Goal: Task Accomplishment & Management: Complete application form

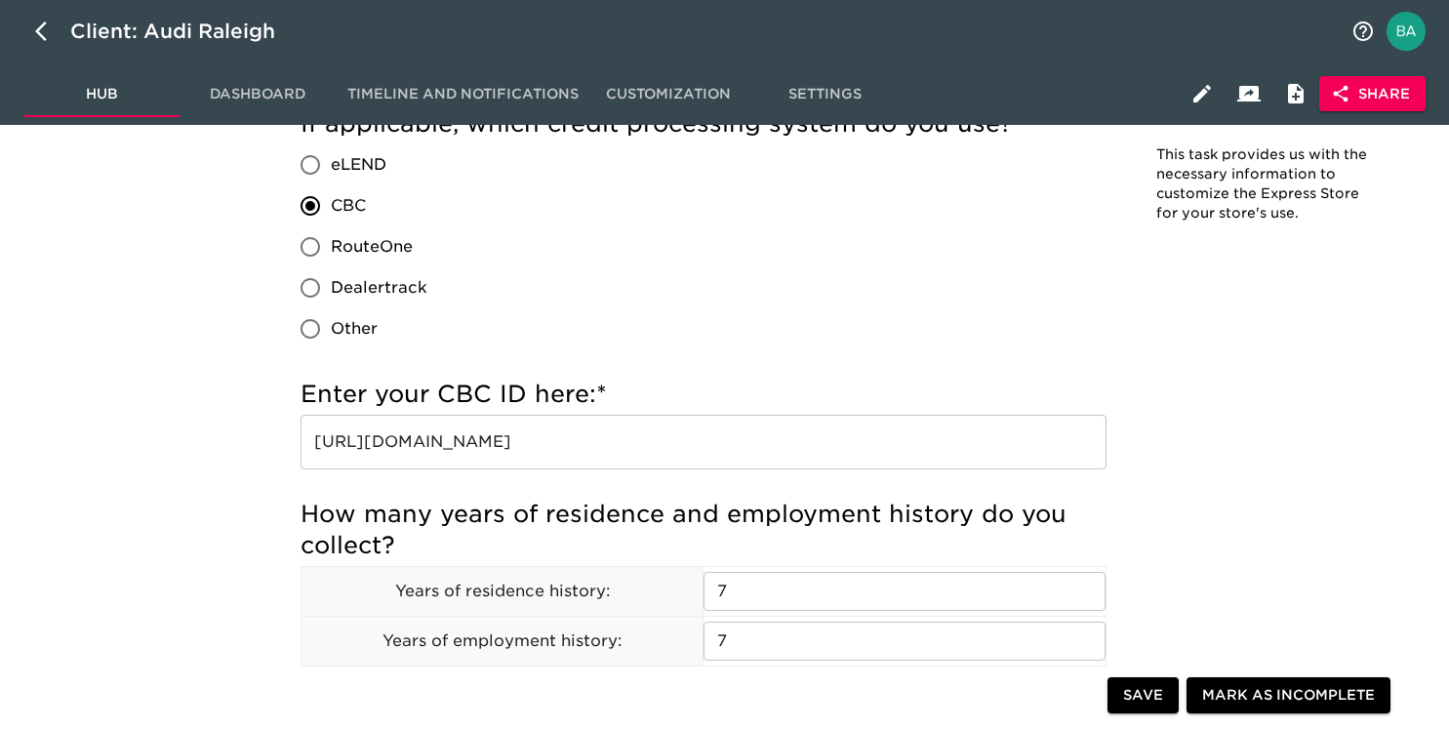
scroll to position [2167, 0]
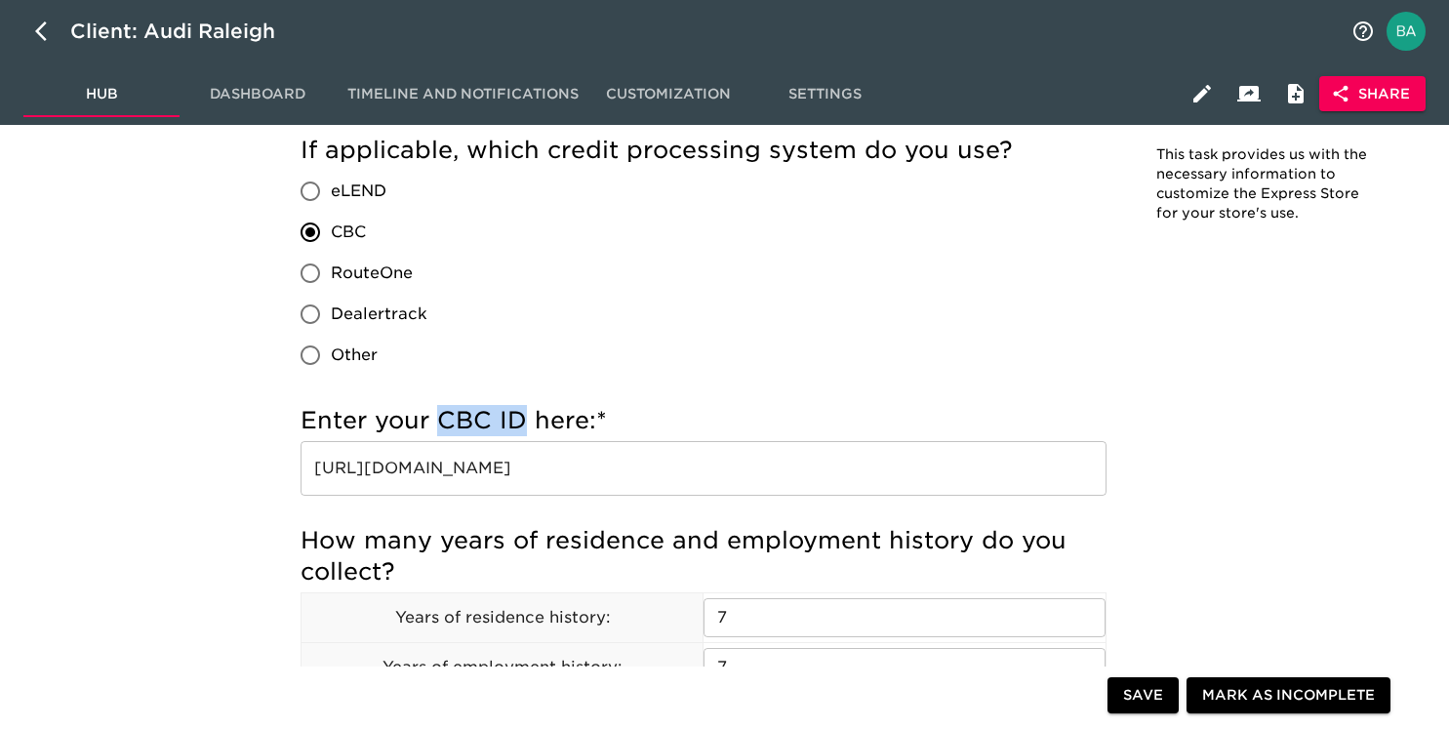
drag, startPoint x: 435, startPoint y: 414, endPoint x: 525, endPoint y: 415, distance: 89.8
click at [525, 415] on h5 "Enter your CBC ID here: *" at bounding box center [704, 420] width 806 height 31
copy h5 "CBC ID"
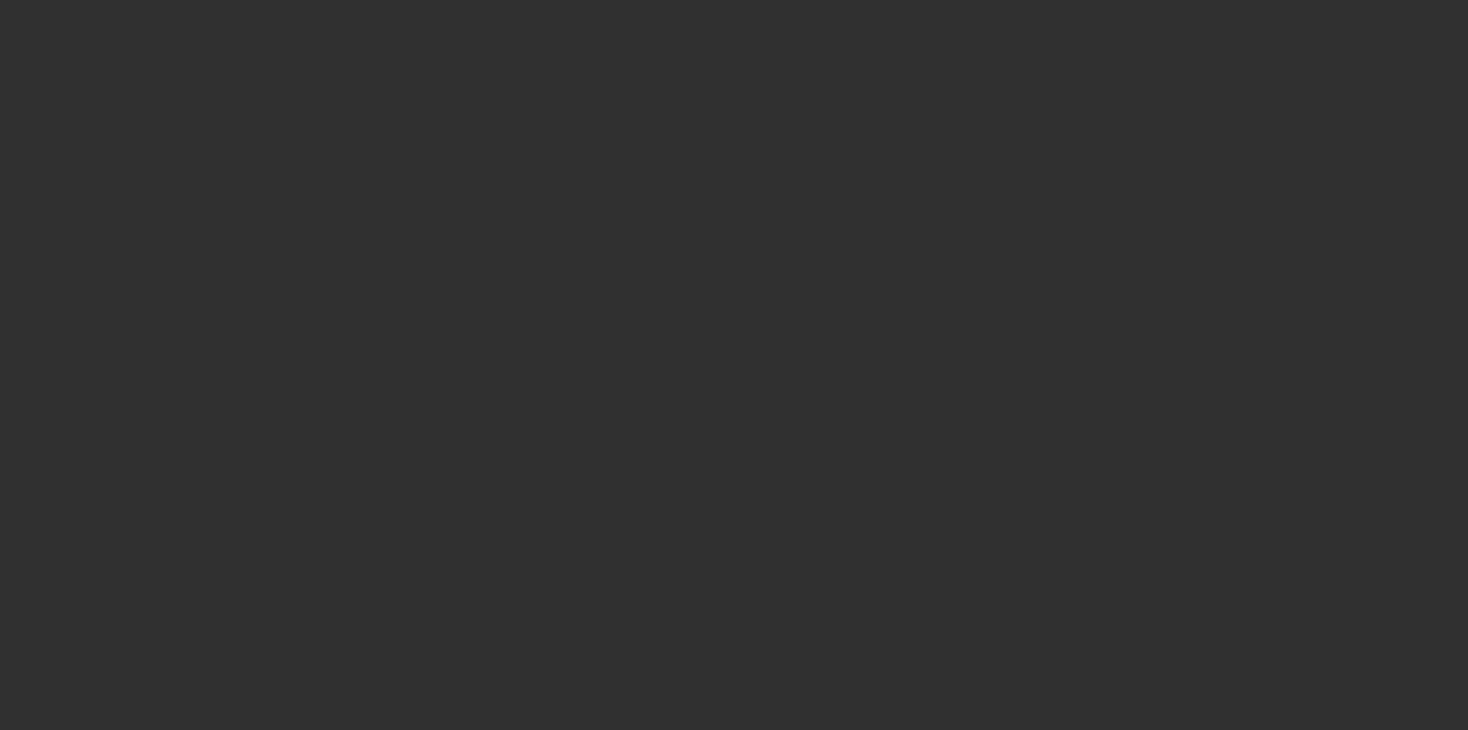
select select "10"
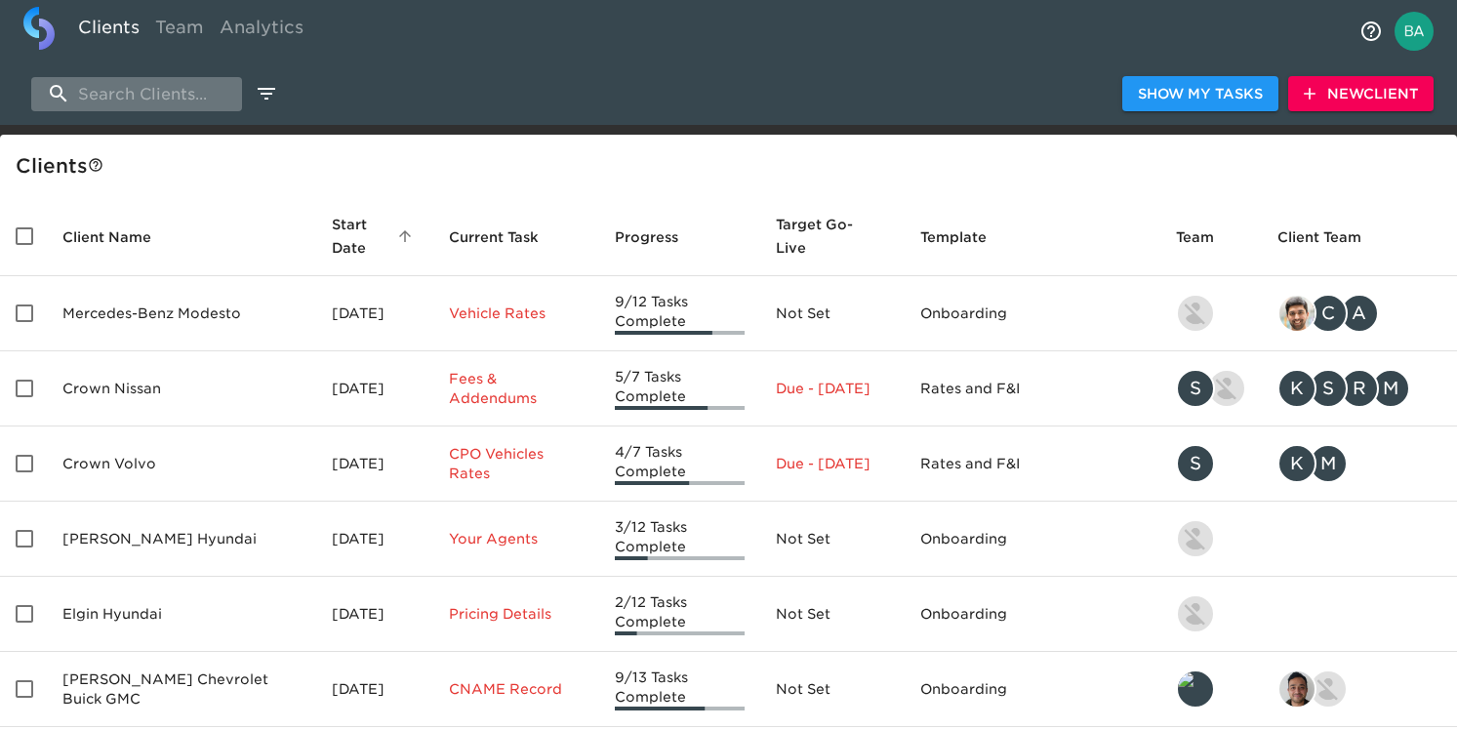
click at [173, 106] on input "search" at bounding box center [136, 94] width 211 height 34
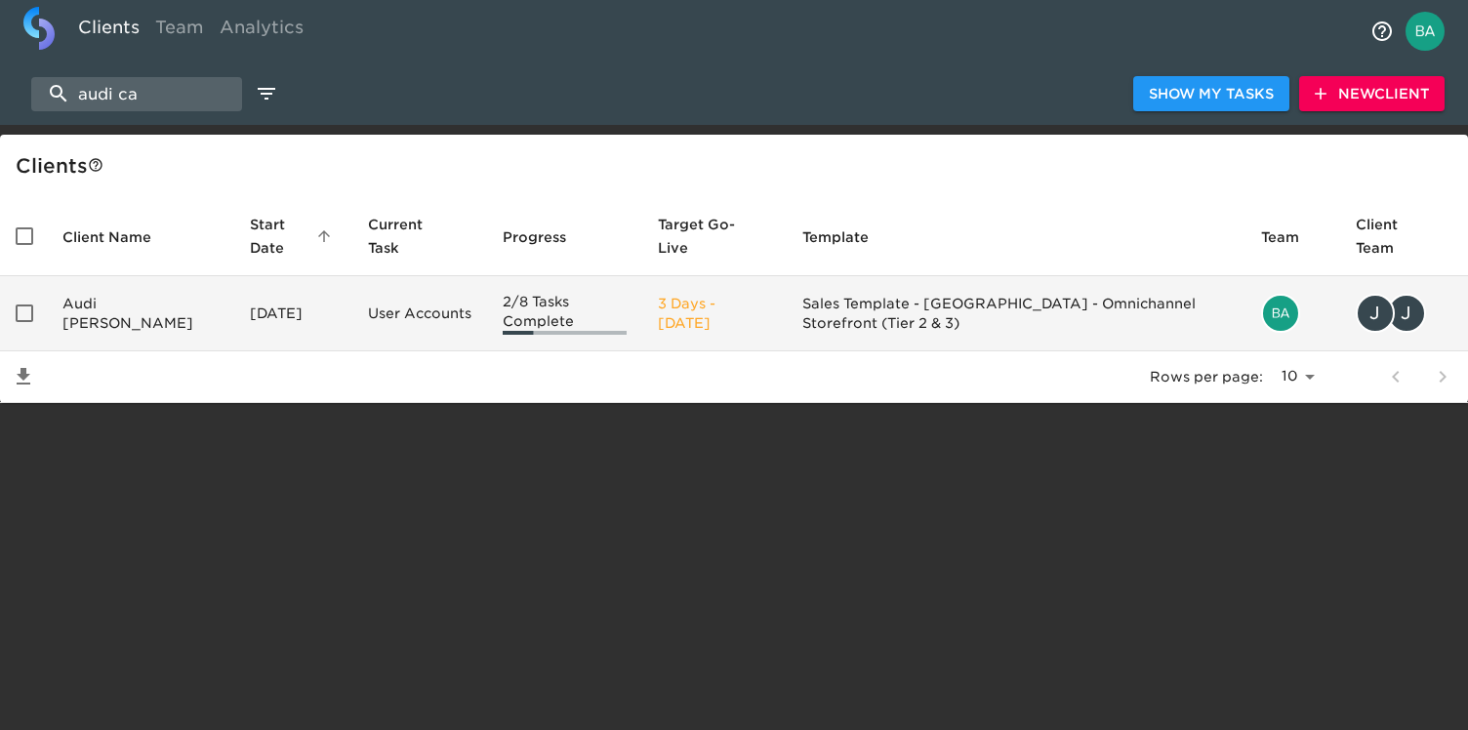
type input "audi ca"
click at [143, 298] on td "Audi Cary" at bounding box center [140, 313] width 187 height 75
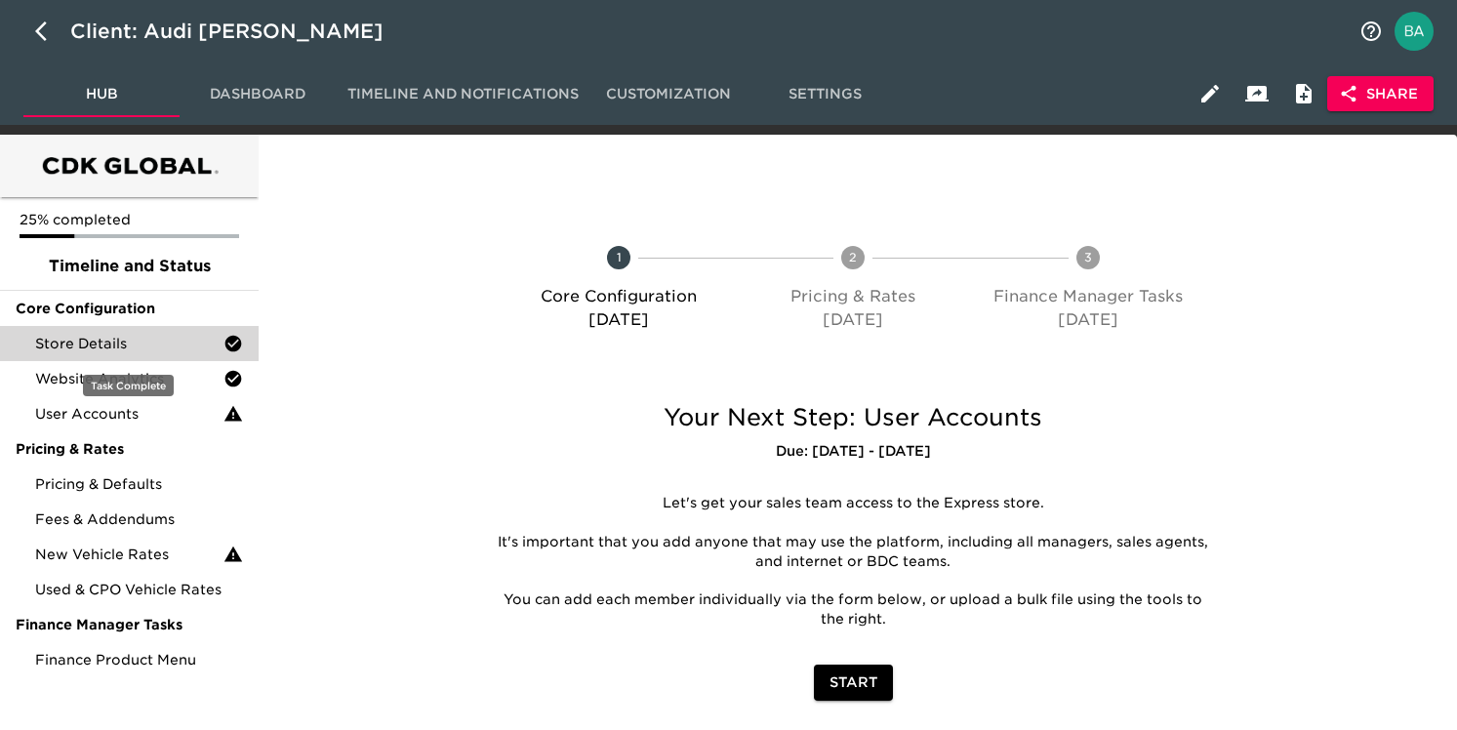
click at [116, 348] on span "Store Details" at bounding box center [129, 344] width 188 height 20
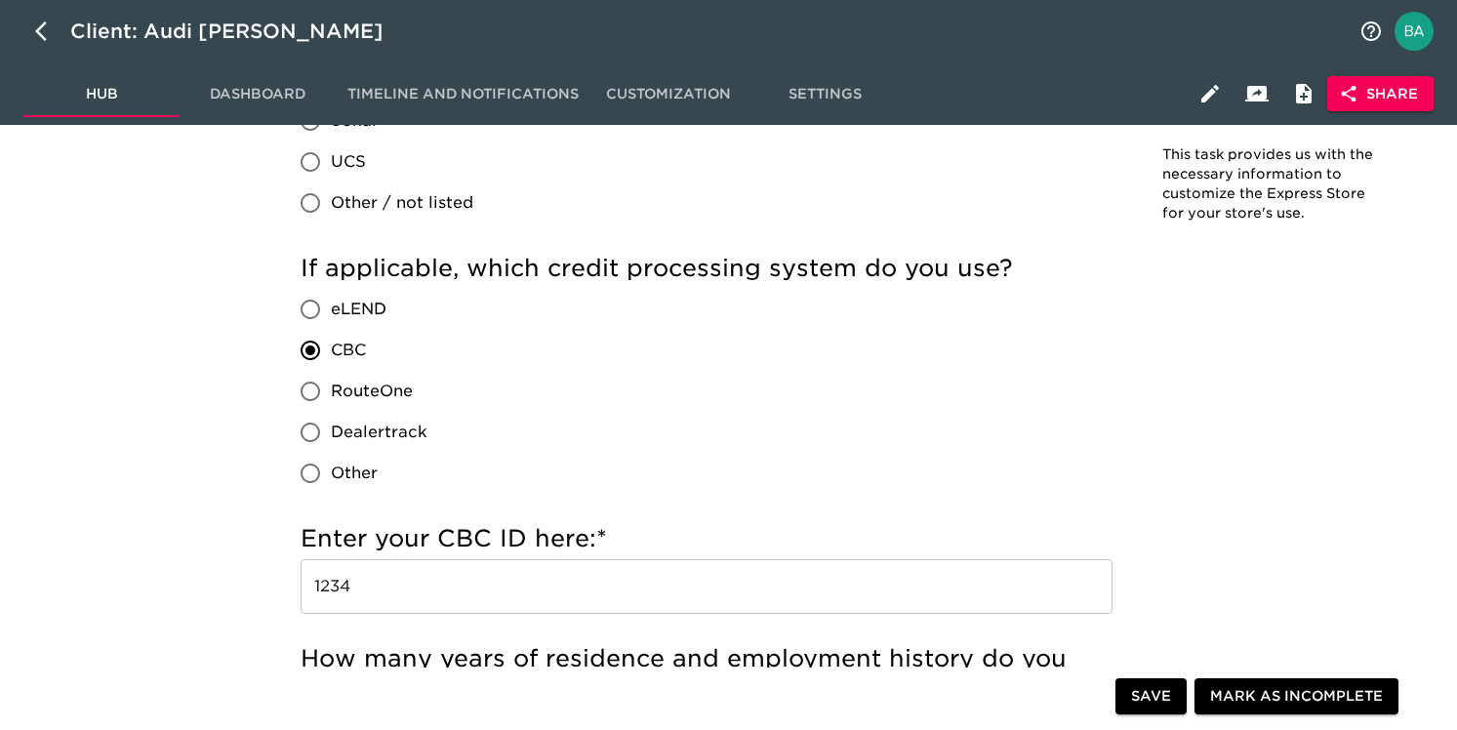
scroll to position [2044, 0]
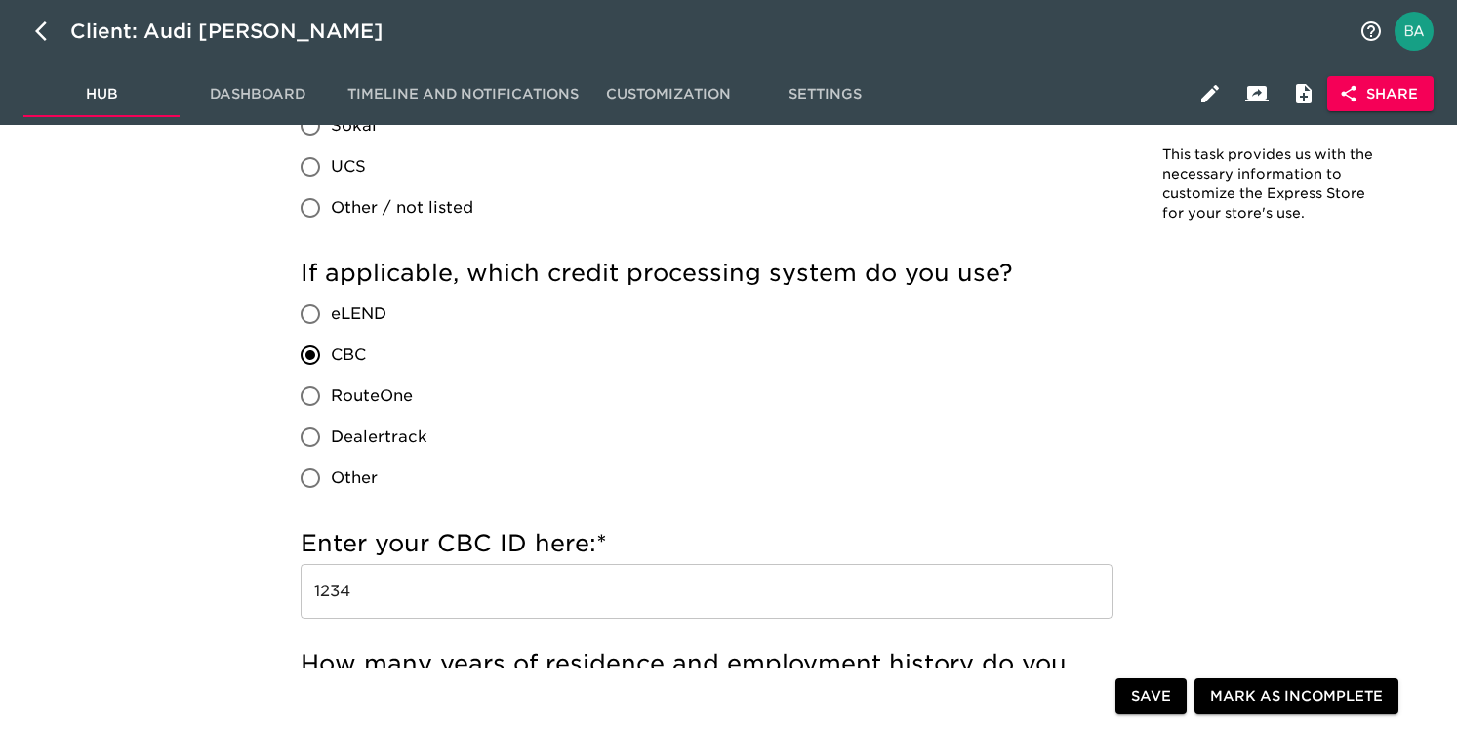
click at [366, 595] on input "1234" at bounding box center [707, 591] width 812 height 55
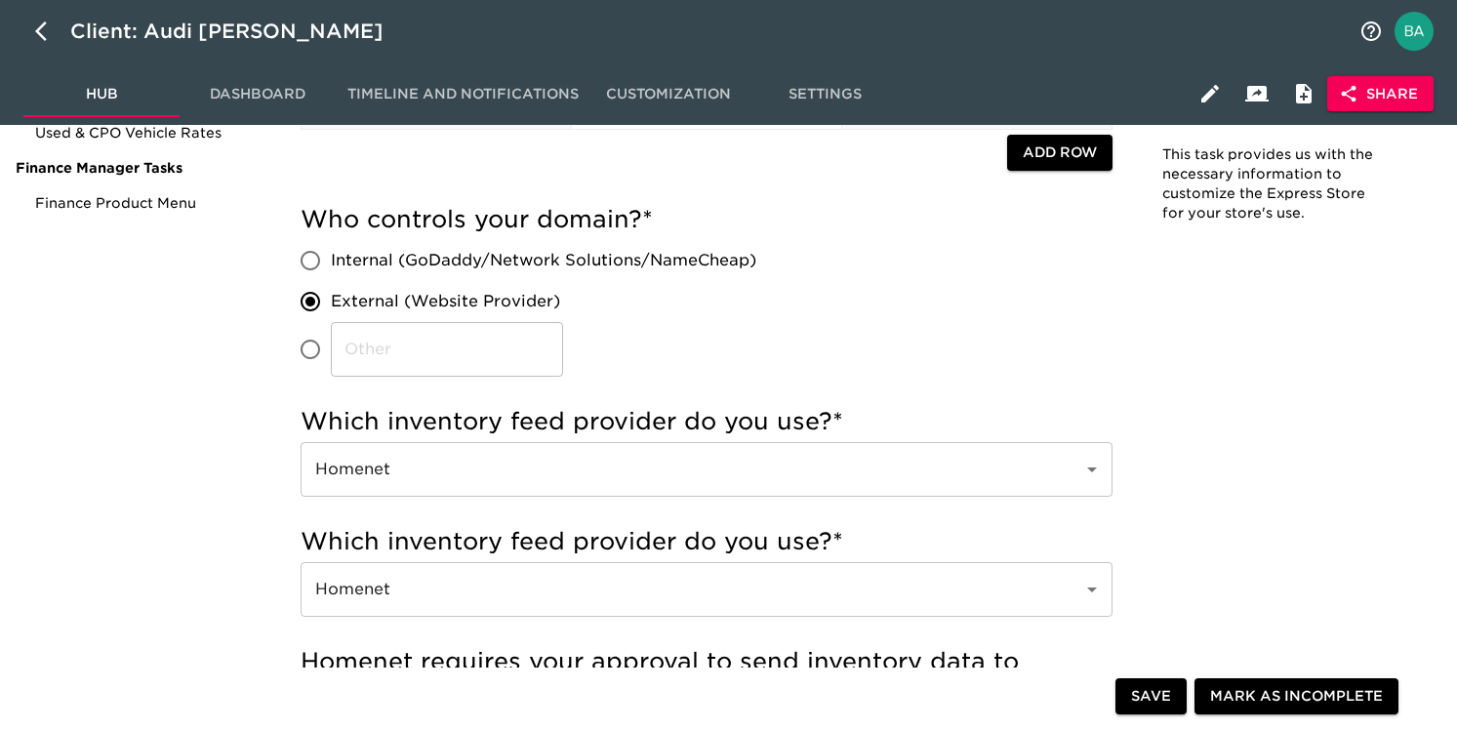
scroll to position [0, 0]
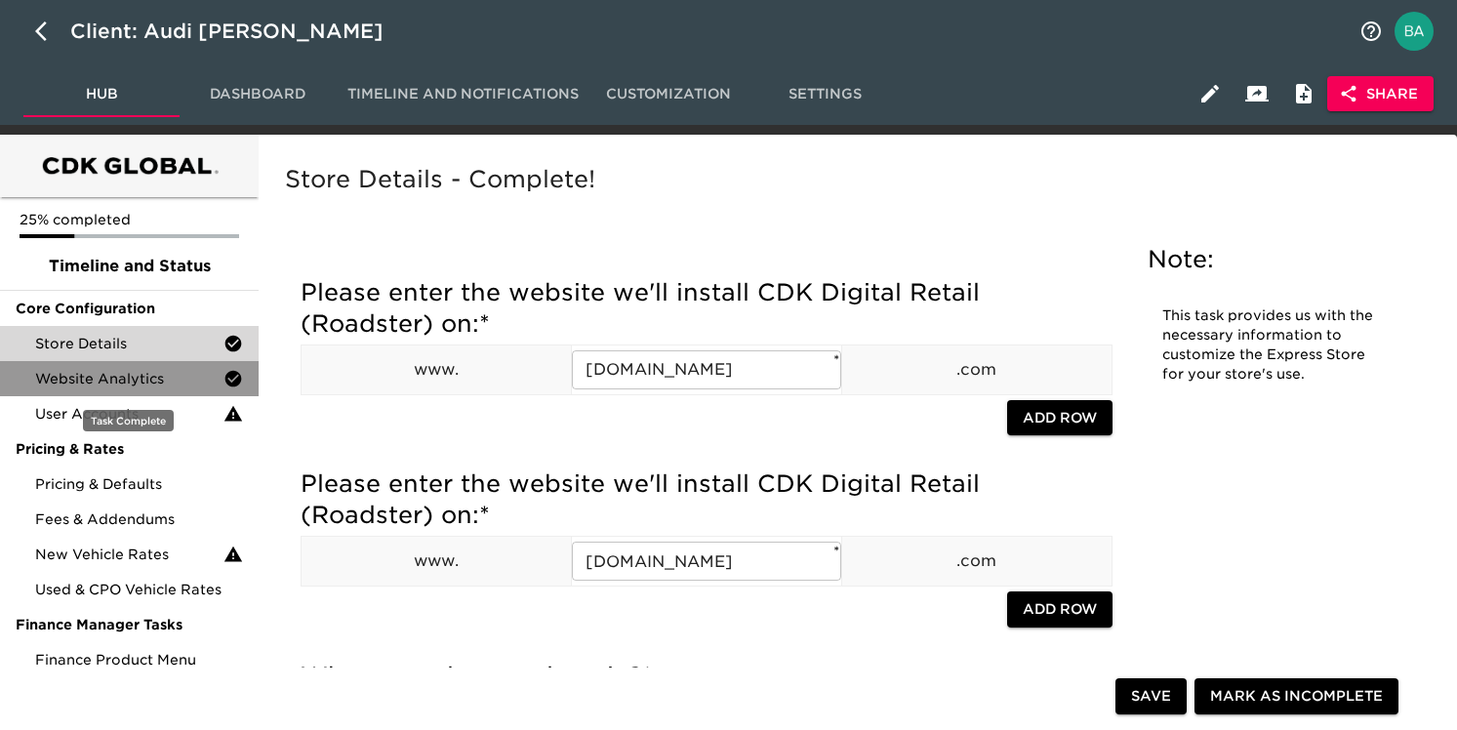
click at [174, 380] on span "Website Analytics" at bounding box center [129, 379] width 188 height 20
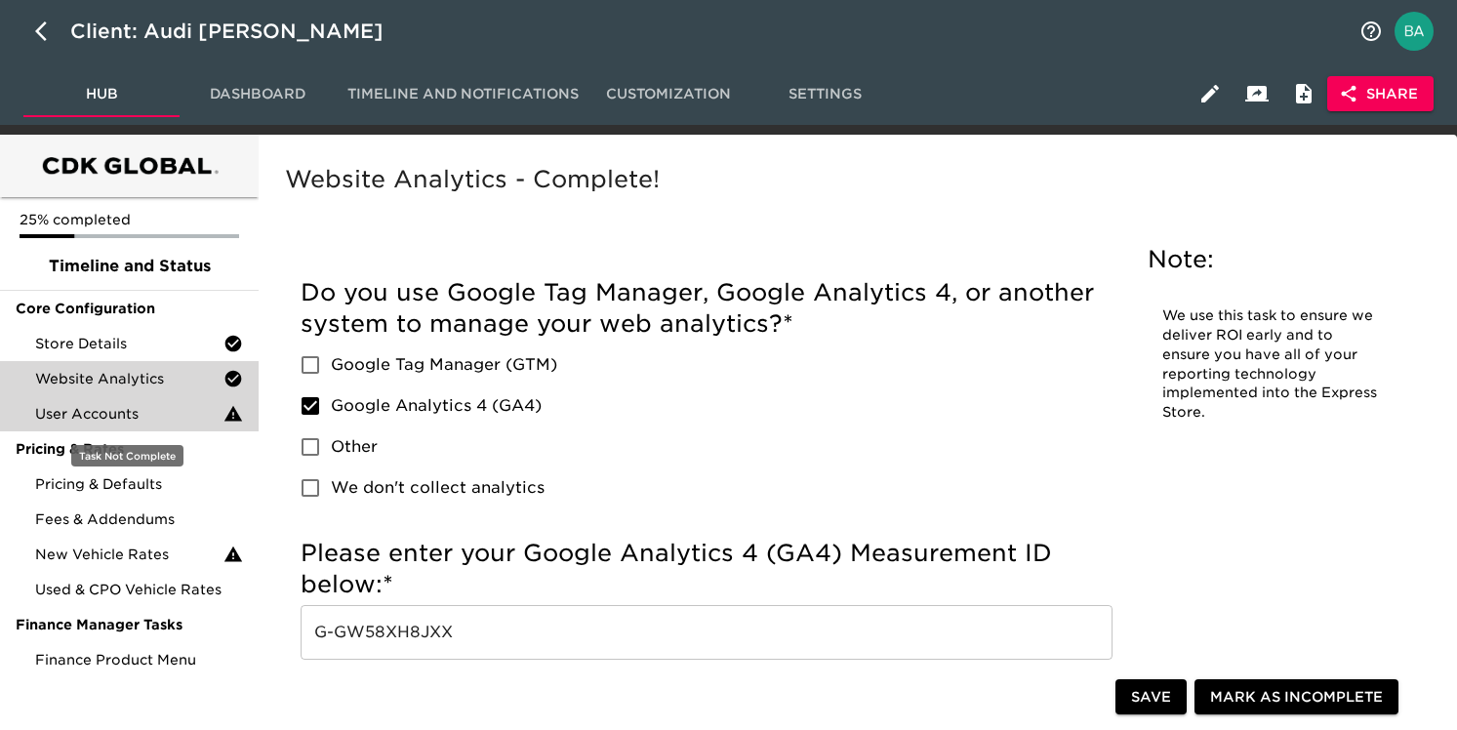
click at [109, 415] on span "User Accounts" at bounding box center [129, 414] width 188 height 20
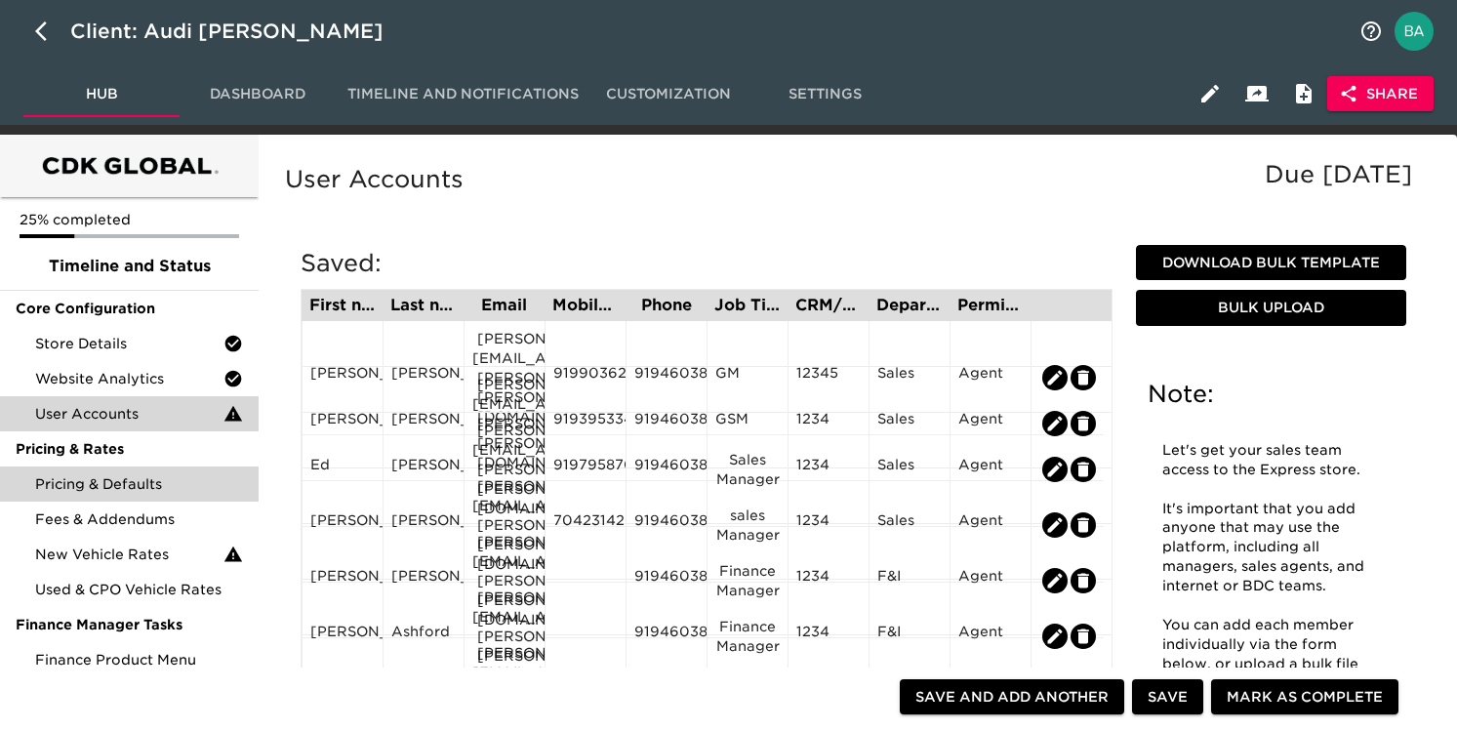
click at [94, 474] on span "Pricing & Defaults" at bounding box center [139, 484] width 208 height 20
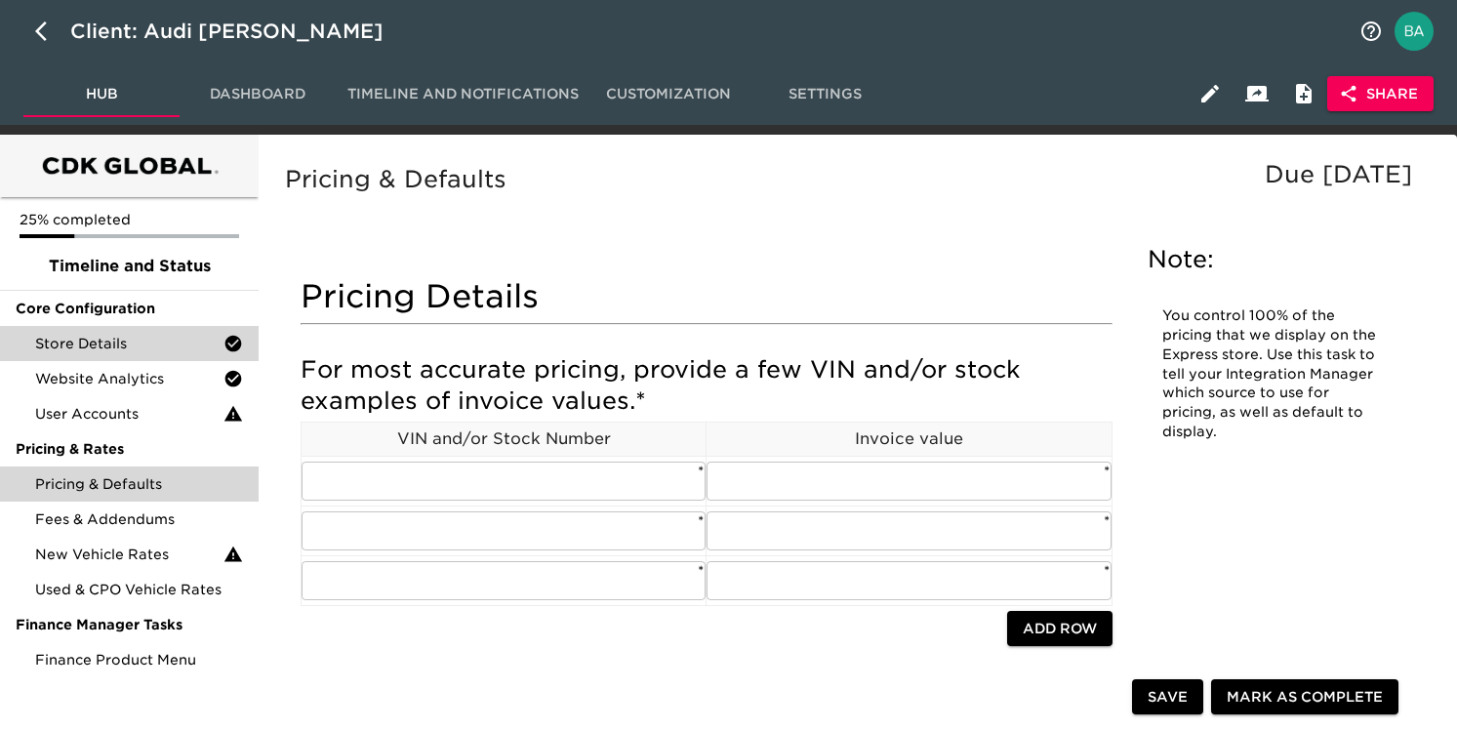
click at [118, 355] on div "Store Details" at bounding box center [129, 343] width 259 height 35
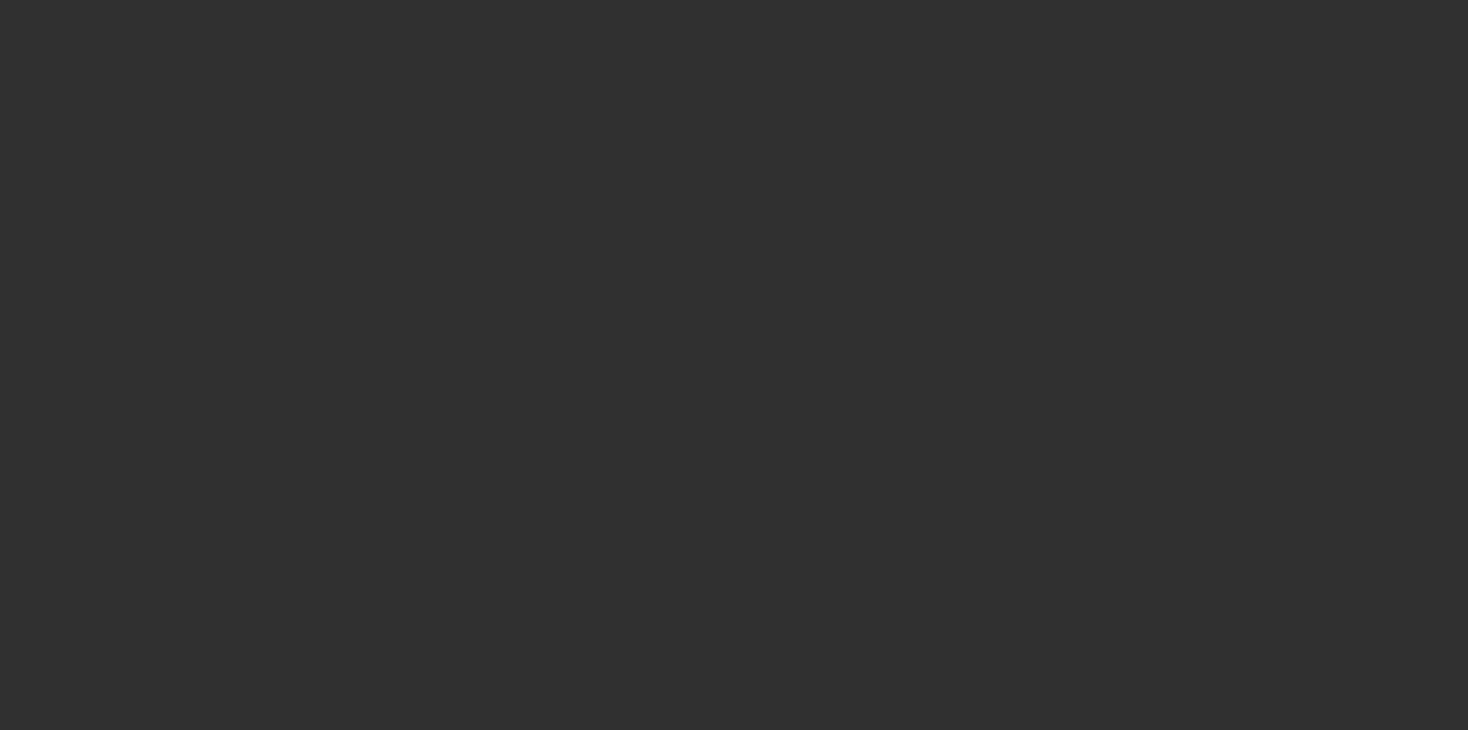
select select "10"
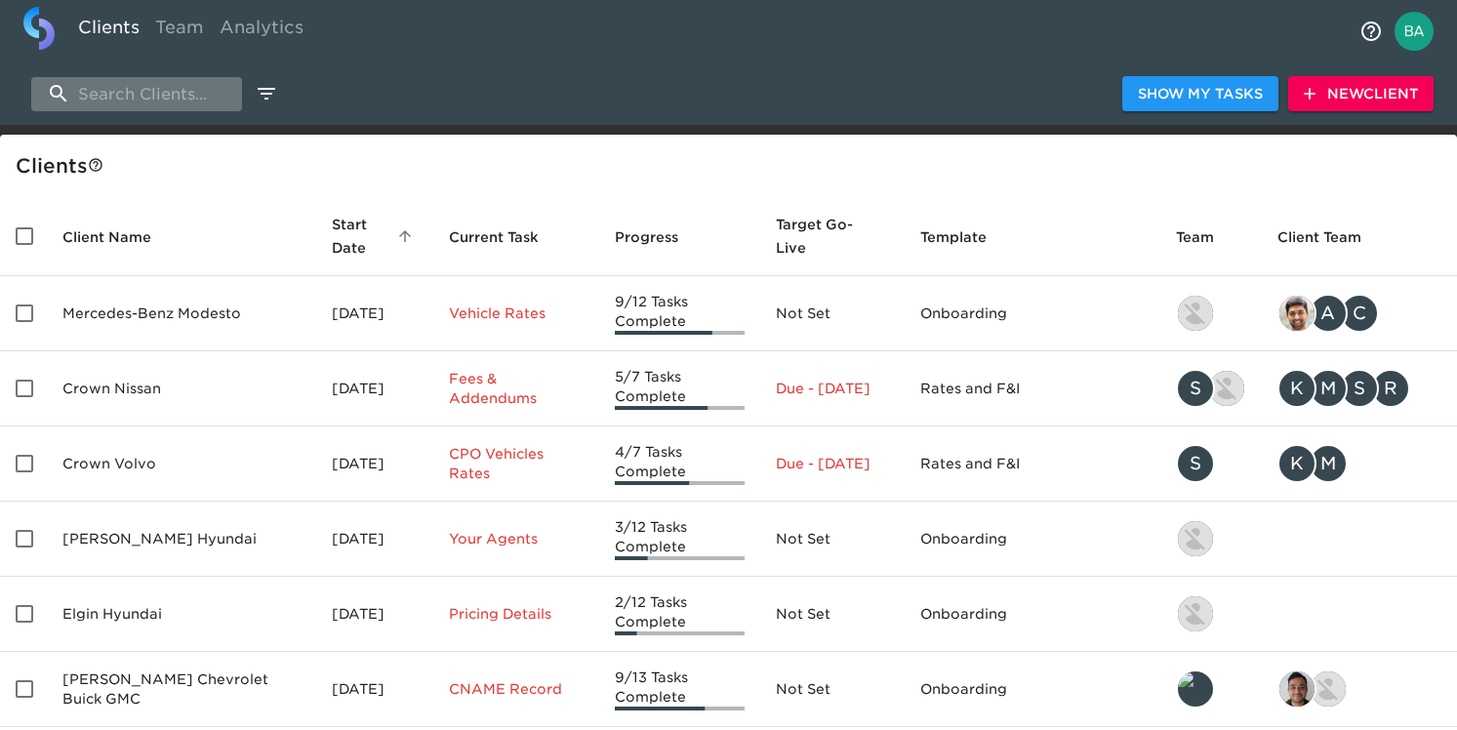
click at [128, 93] on input "search" at bounding box center [136, 94] width 211 height 34
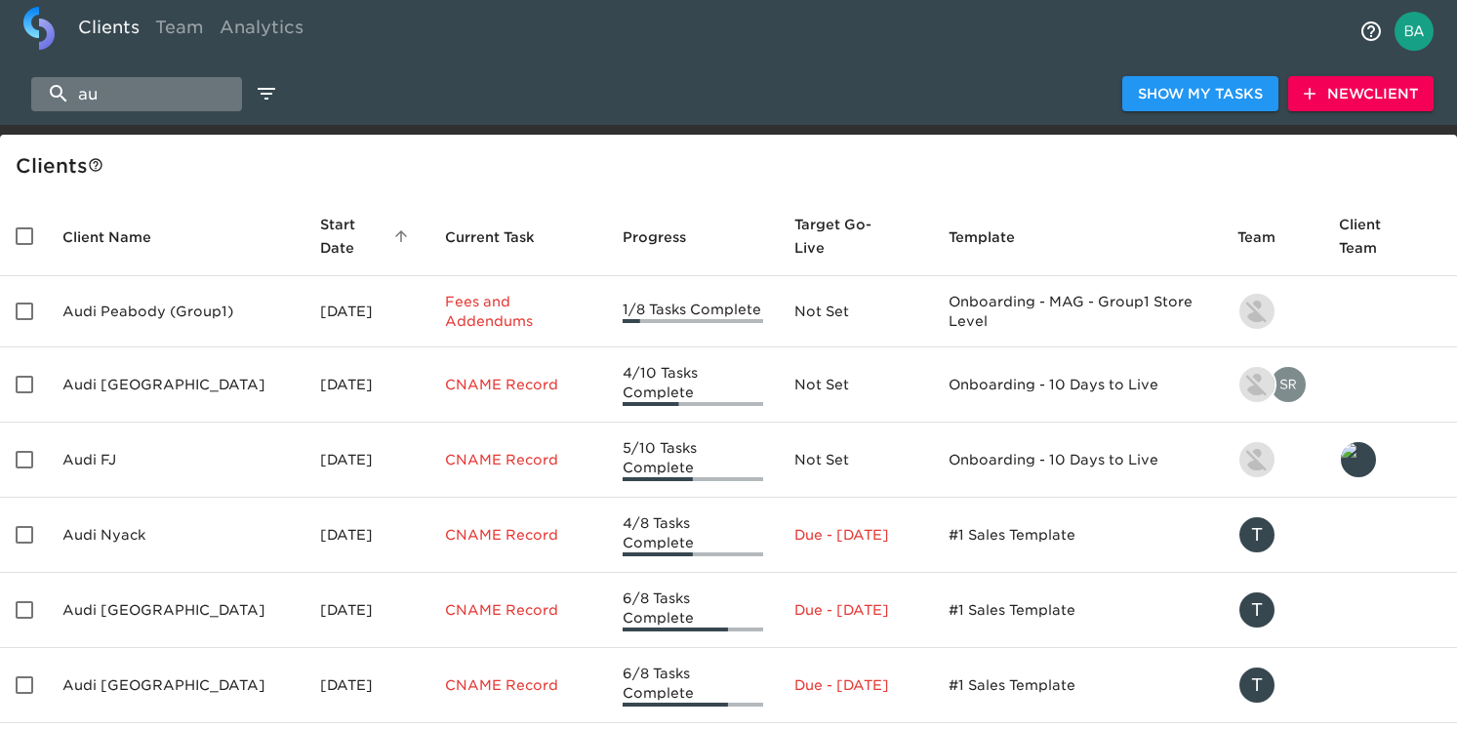
type input "a"
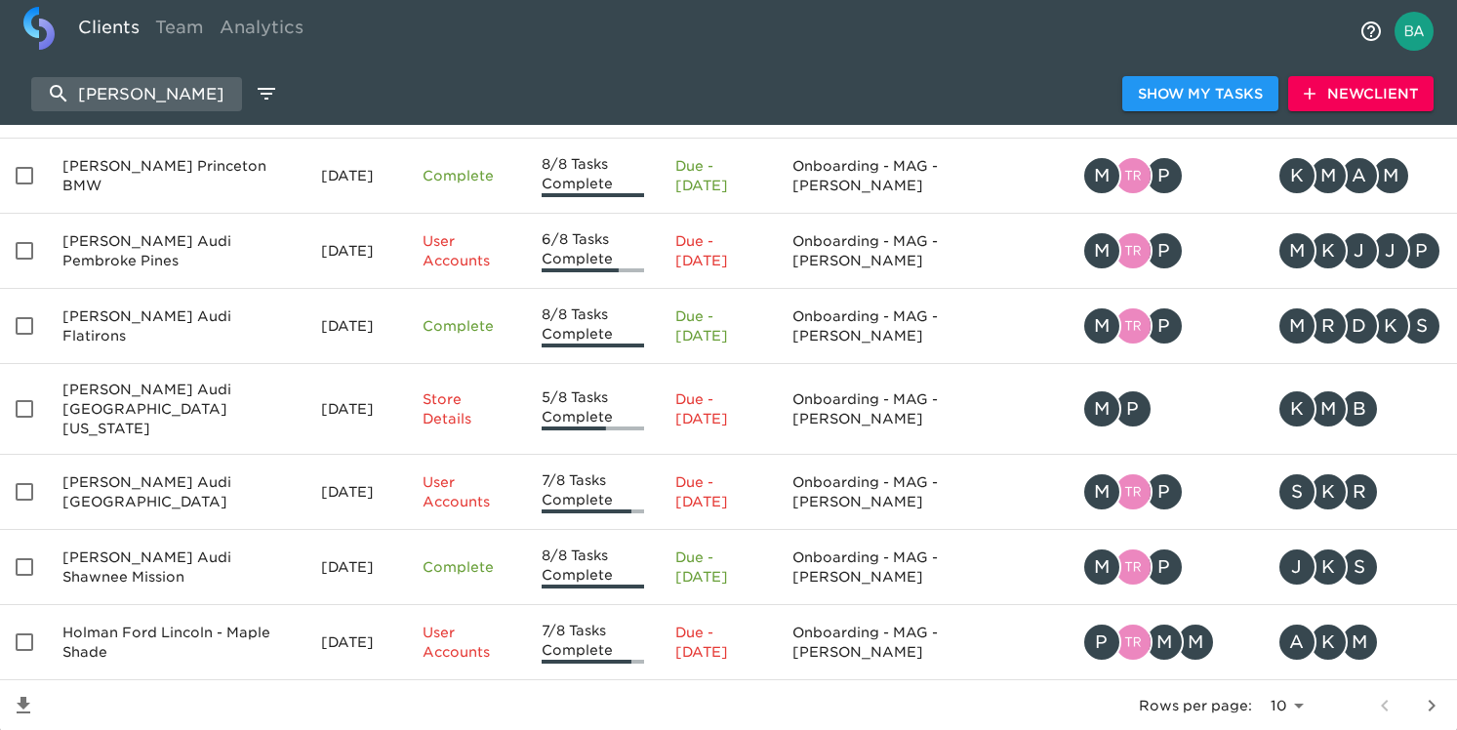
scroll to position [397, 0]
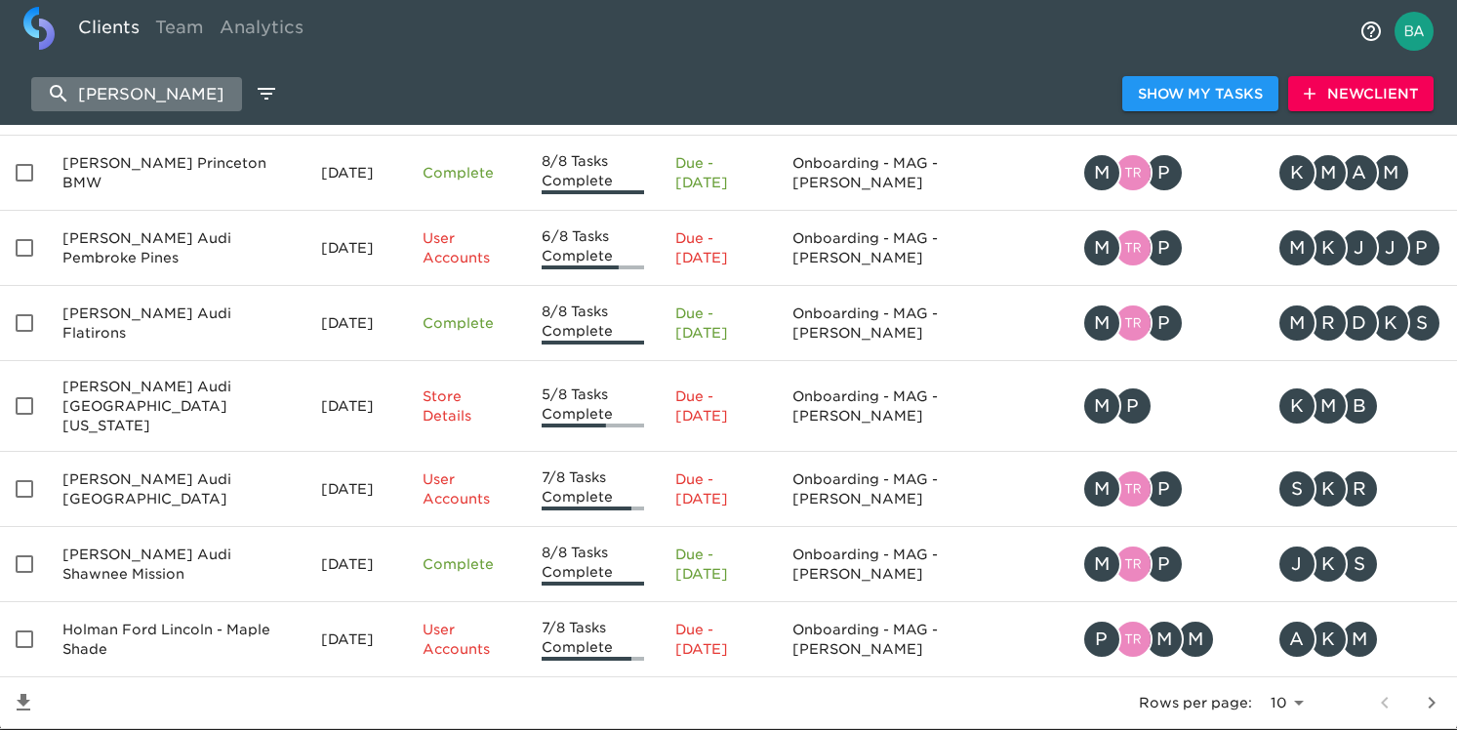
click at [115, 98] on input "holman" at bounding box center [136, 94] width 211 height 34
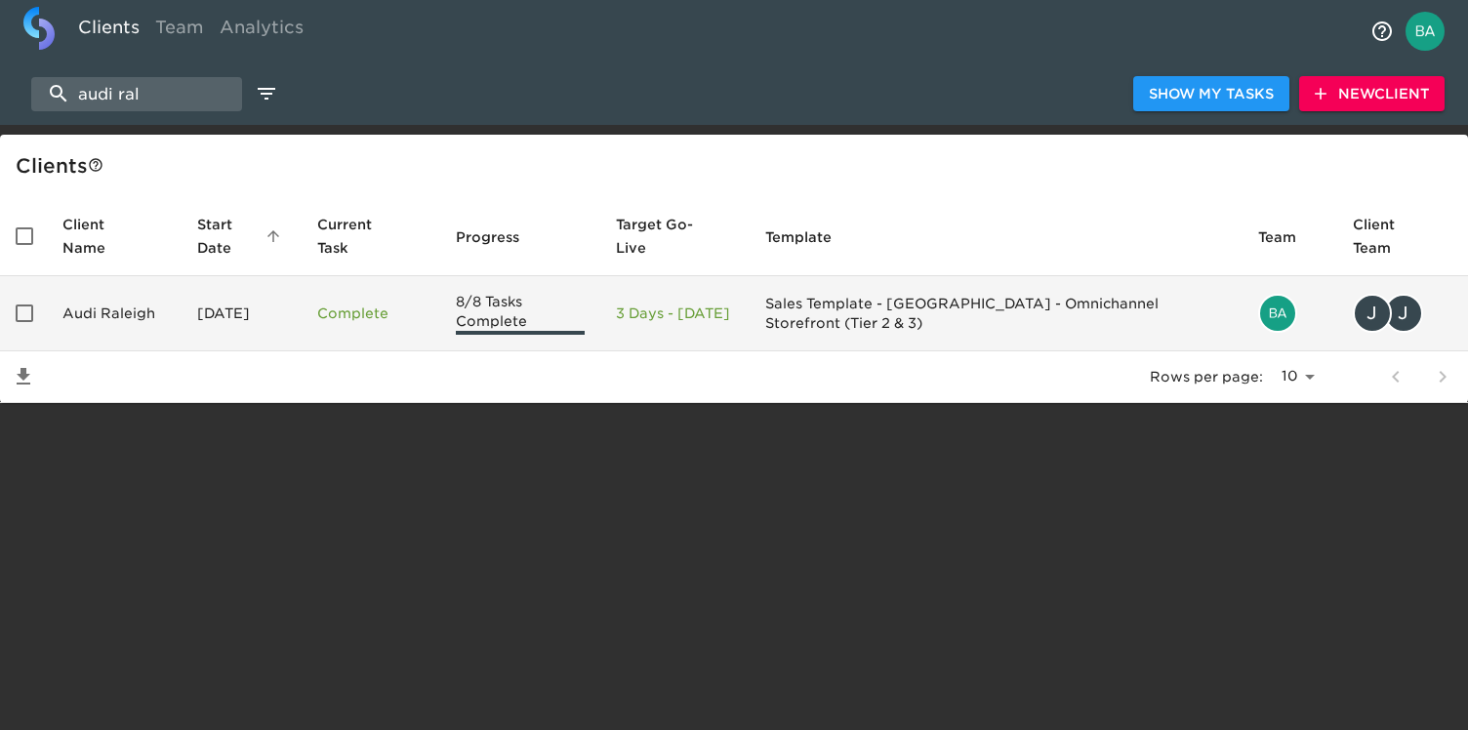
type input "audi ral"
click at [170, 317] on td "Audi Raleigh" at bounding box center [114, 313] width 135 height 75
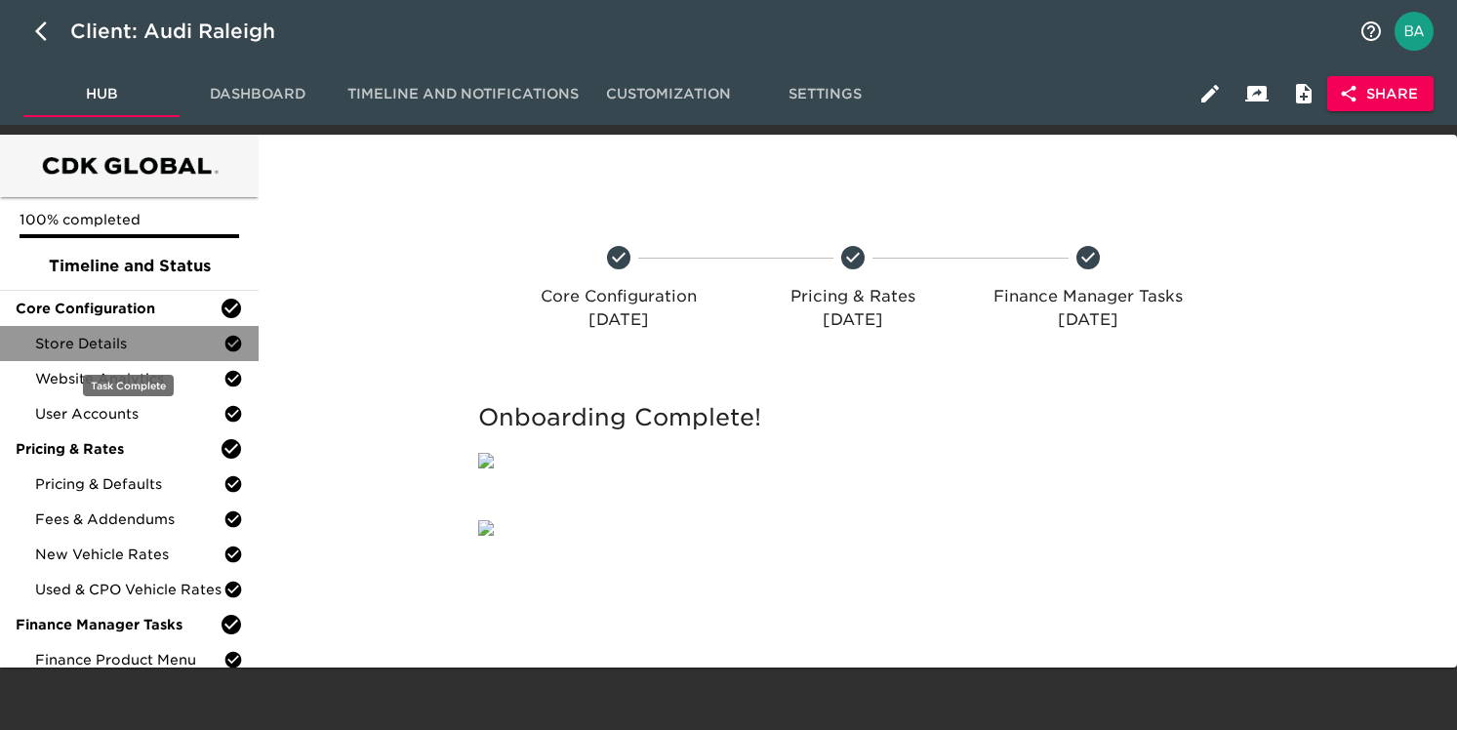
click at [142, 348] on span "Store Details" at bounding box center [129, 344] width 188 height 20
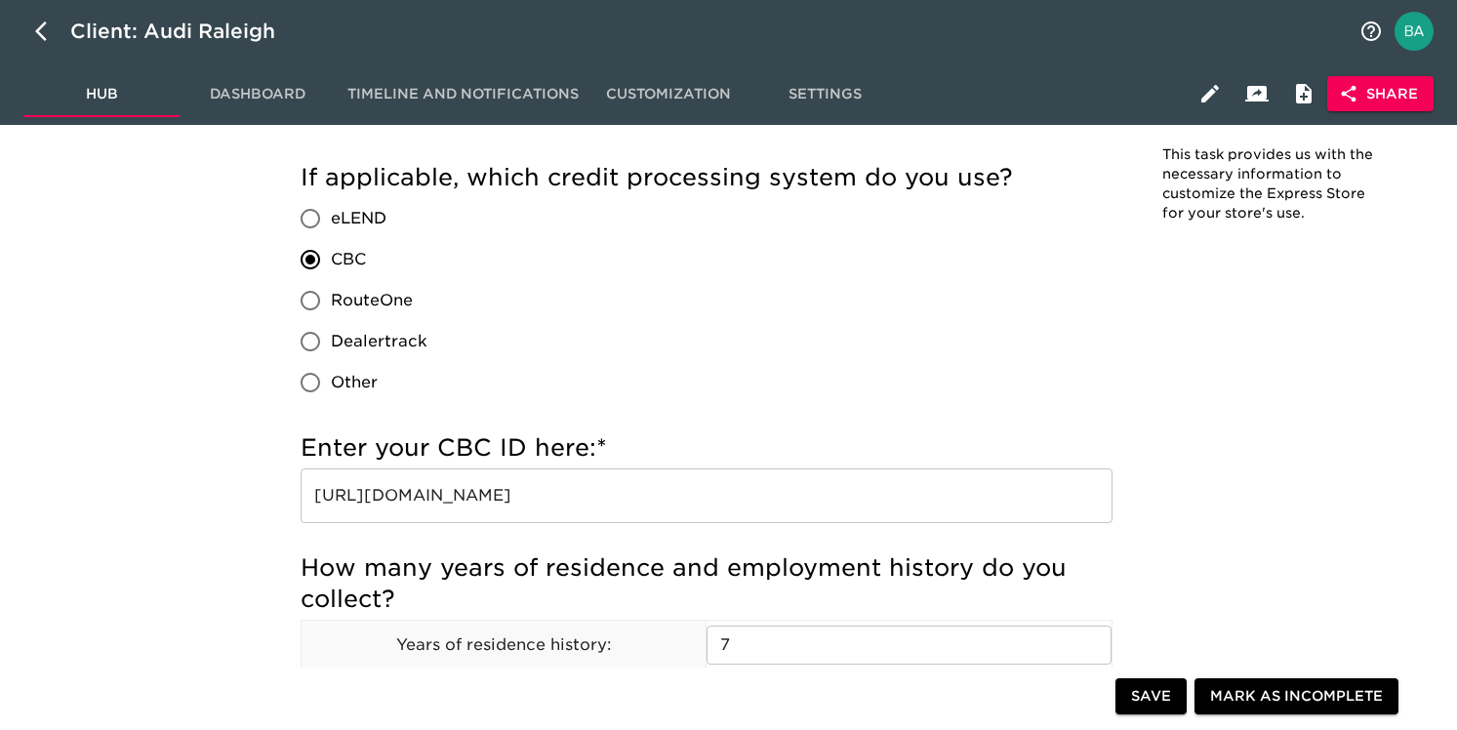
scroll to position [2114, 0]
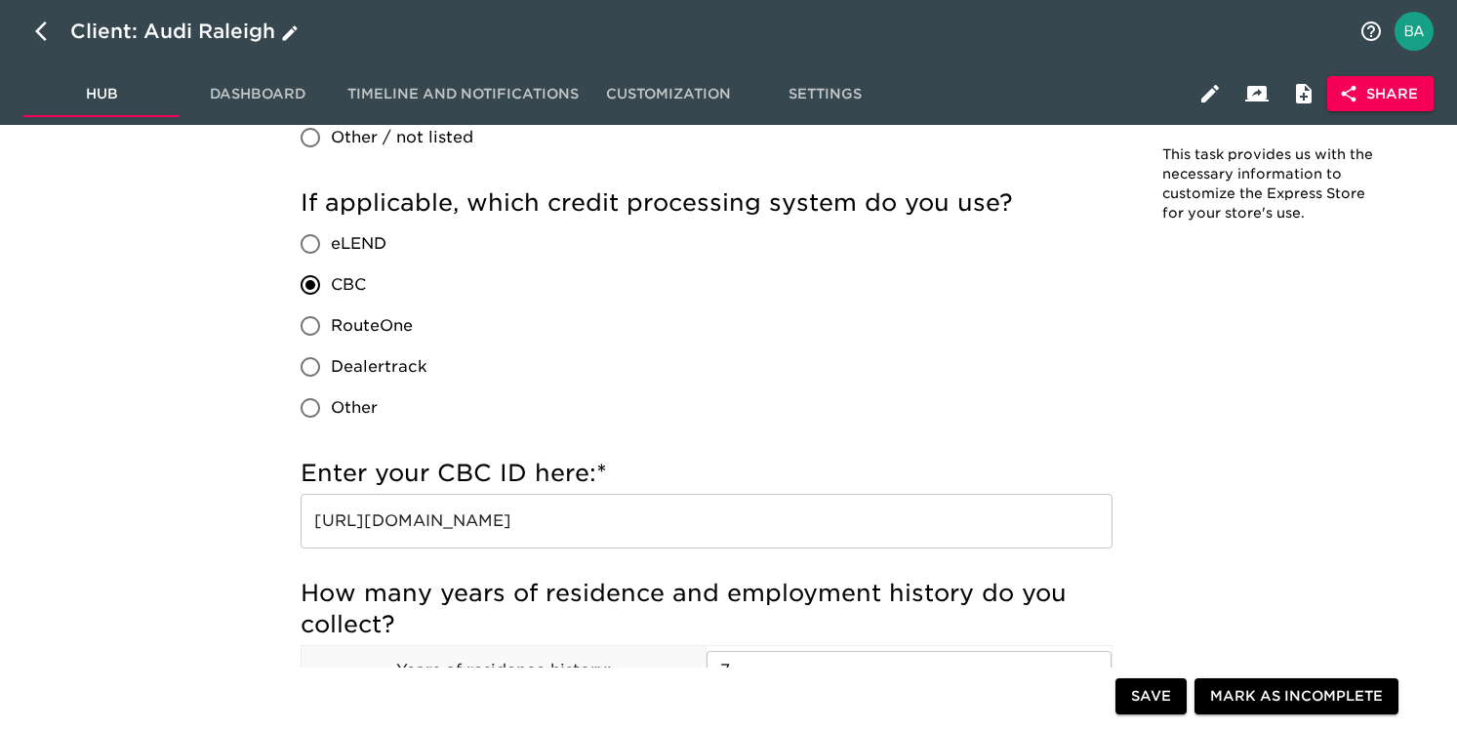
click at [200, 33] on div "Client: Audi Raleigh" at bounding box center [186, 31] width 232 height 31
click at [200, 33] on input "Audi Raleigh" at bounding box center [709, 31] width 1278 height 31
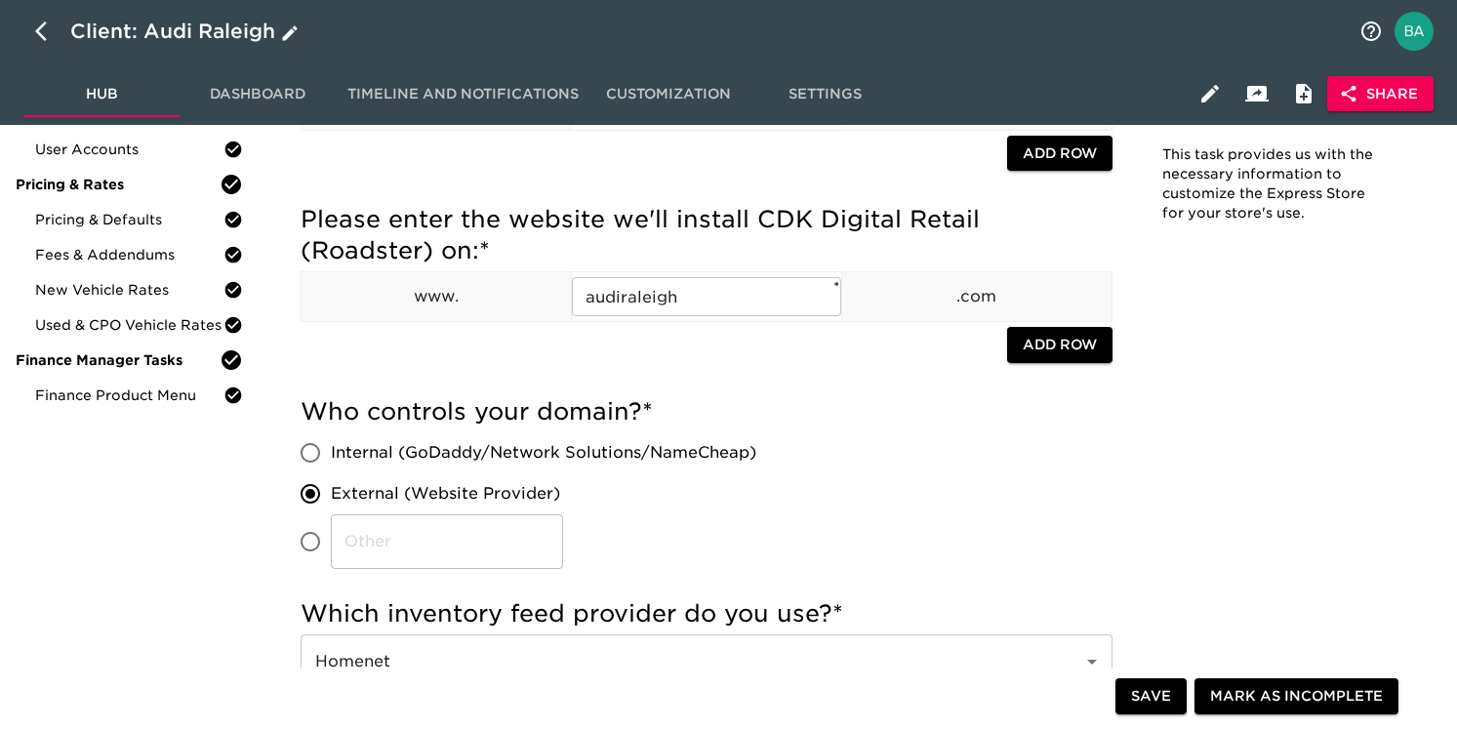
scroll to position [0, 0]
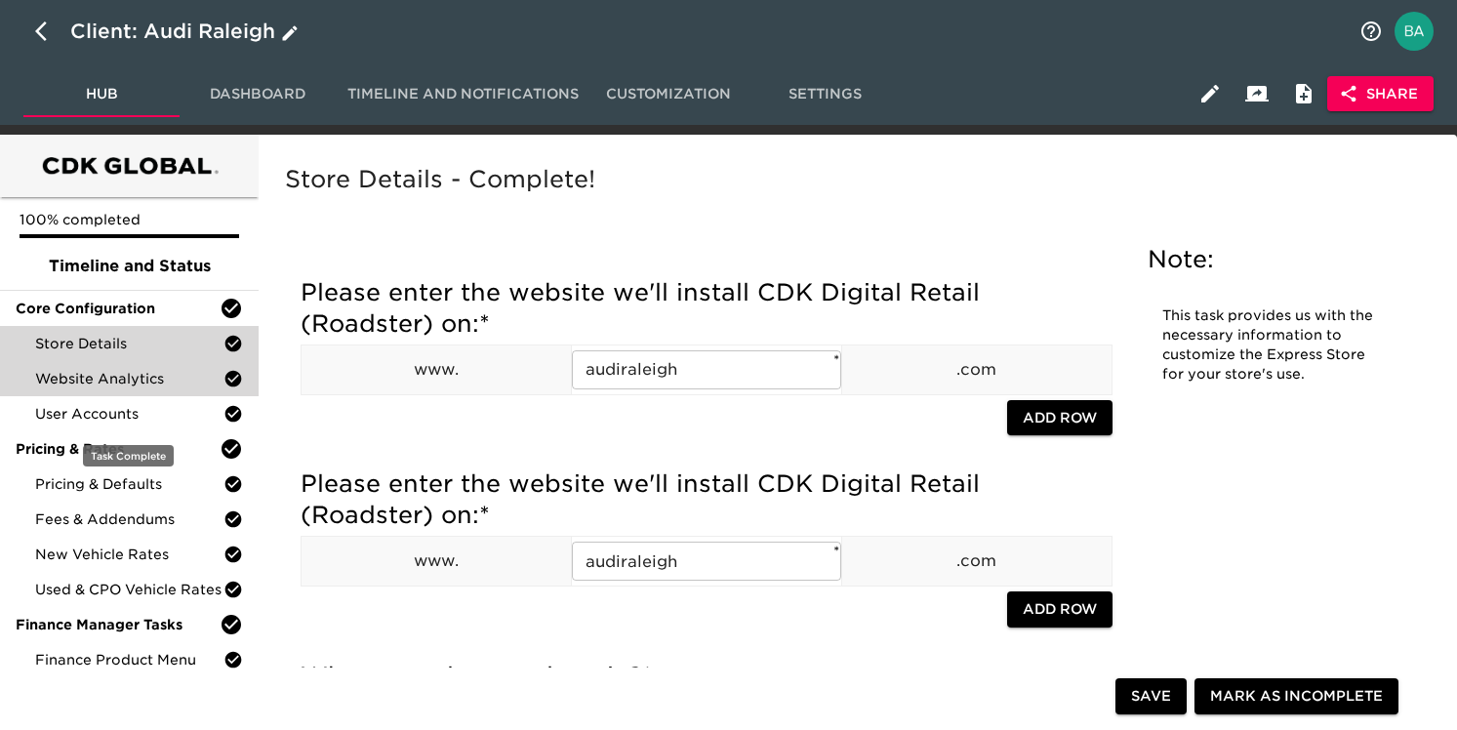
click at [152, 383] on span "Website Analytics" at bounding box center [129, 379] width 188 height 20
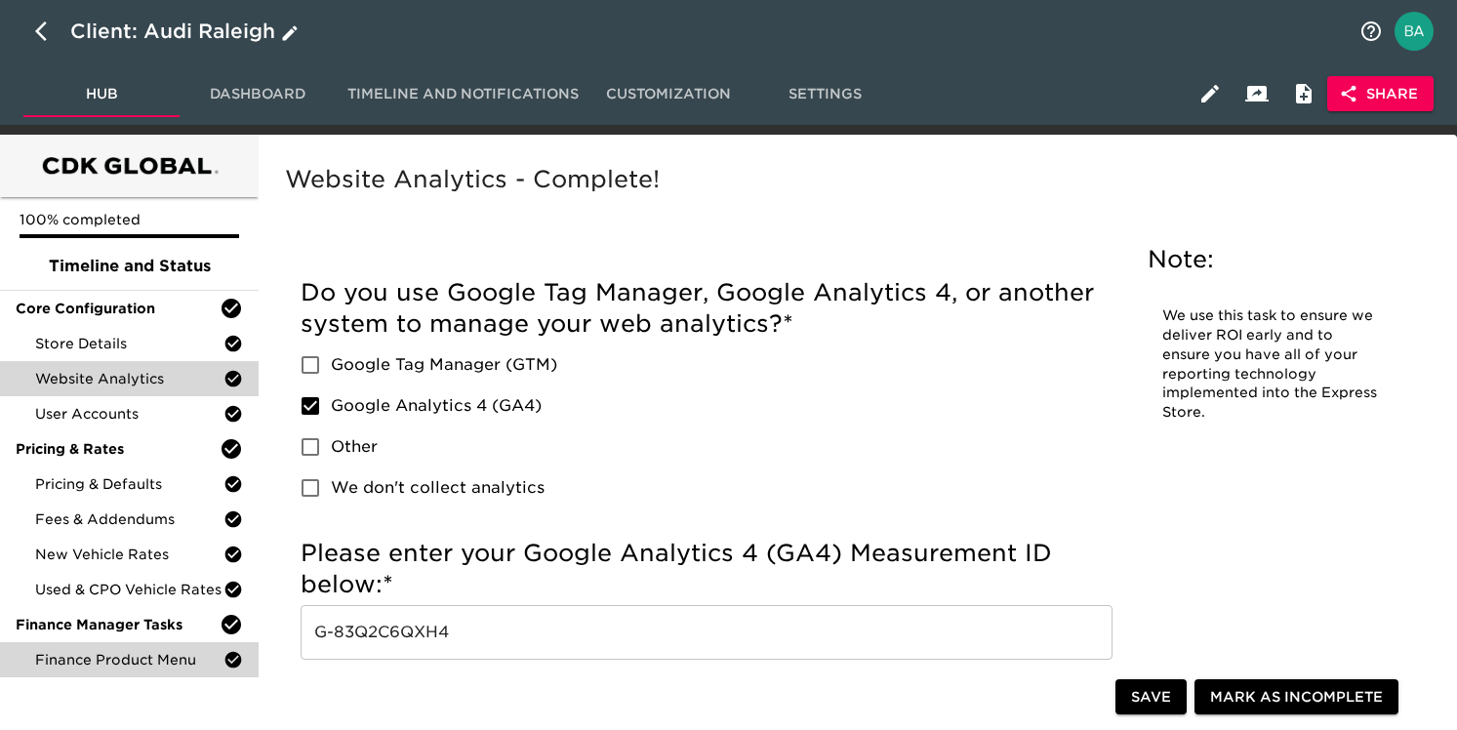
click at [110, 653] on span "Finance Product Menu" at bounding box center [129, 660] width 188 height 20
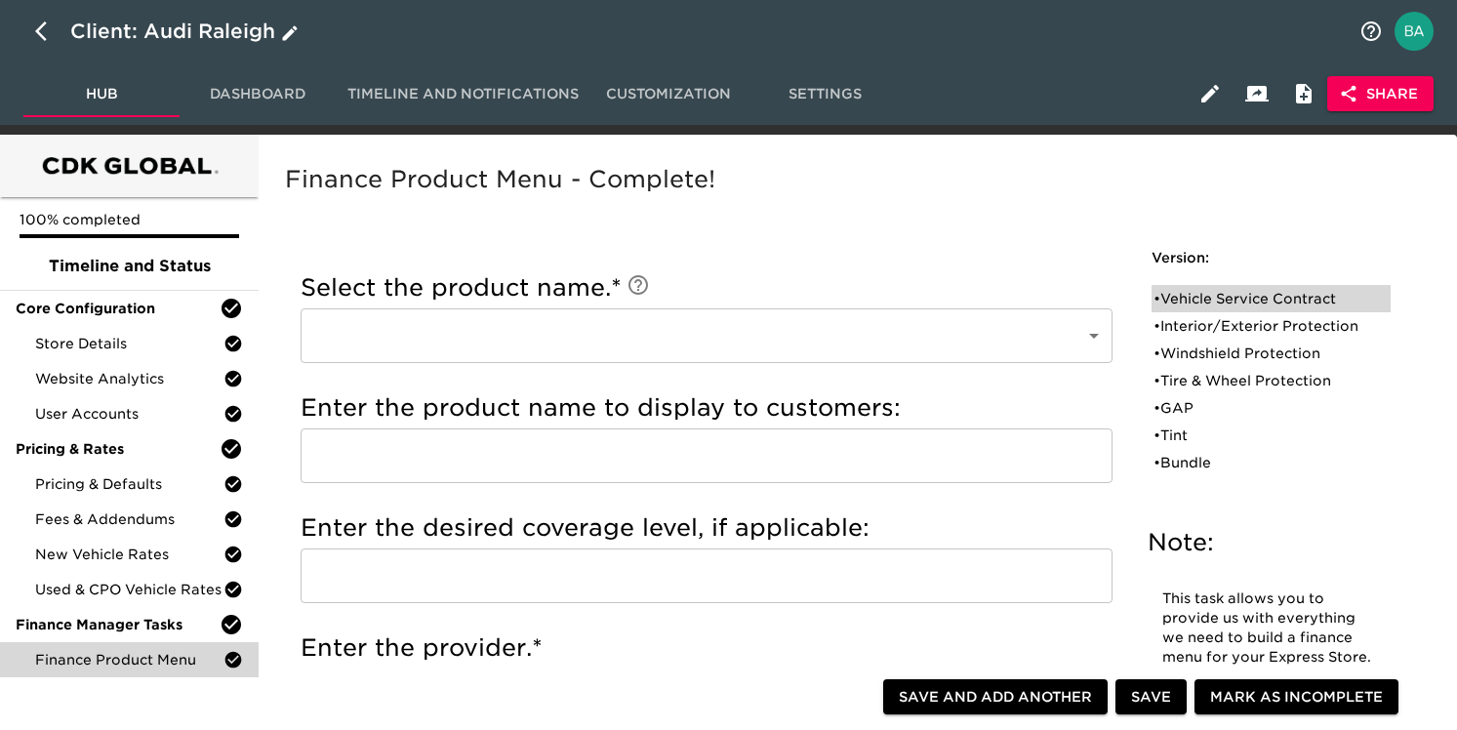
click at [1187, 293] on div "• Vehicle Service Contract" at bounding box center [1258, 299] width 208 height 20
type input "Vehicle Service Contract"
type input "AUDI VSC"
type input "PLATINUM"
type input "AUDI PURE PROTECTION"
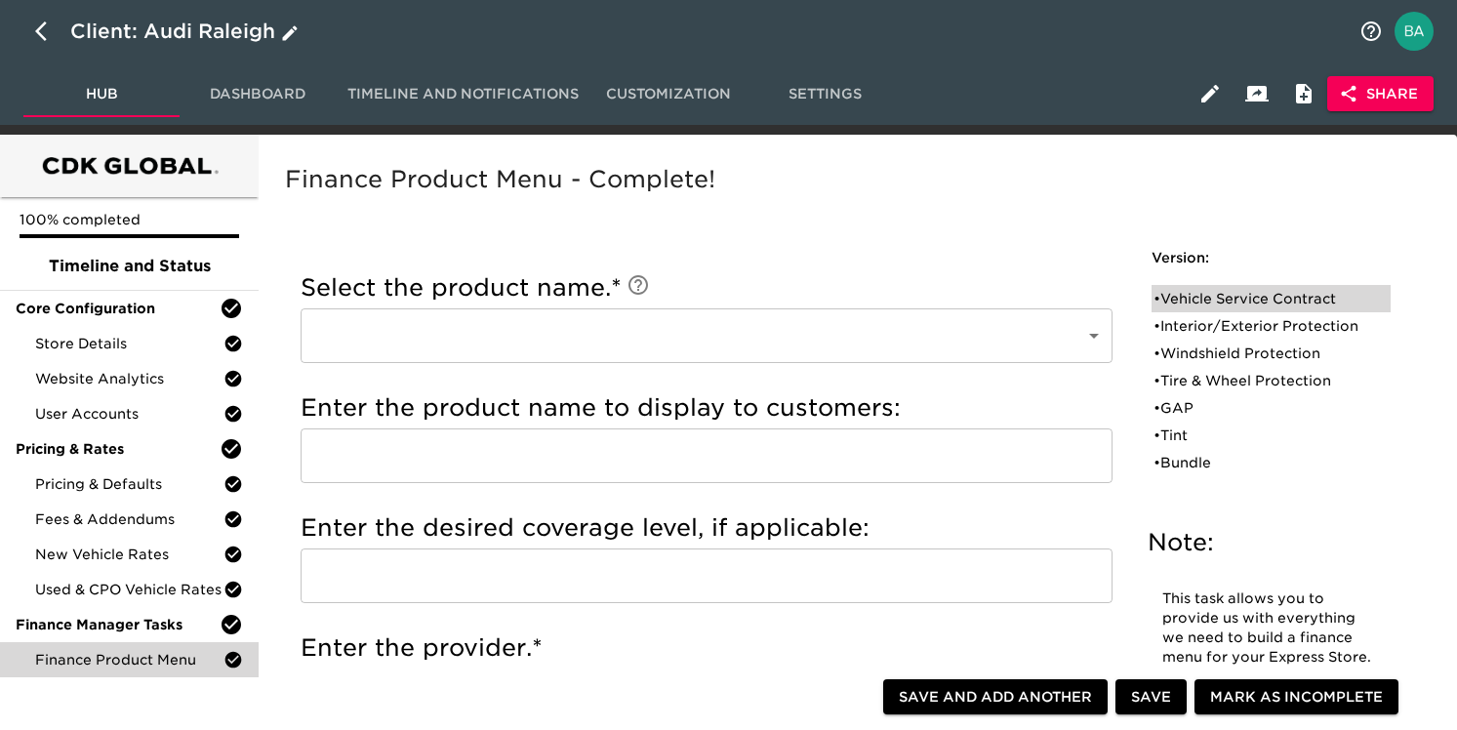
radio input "true"
type input "AU409B11"
radio input "true"
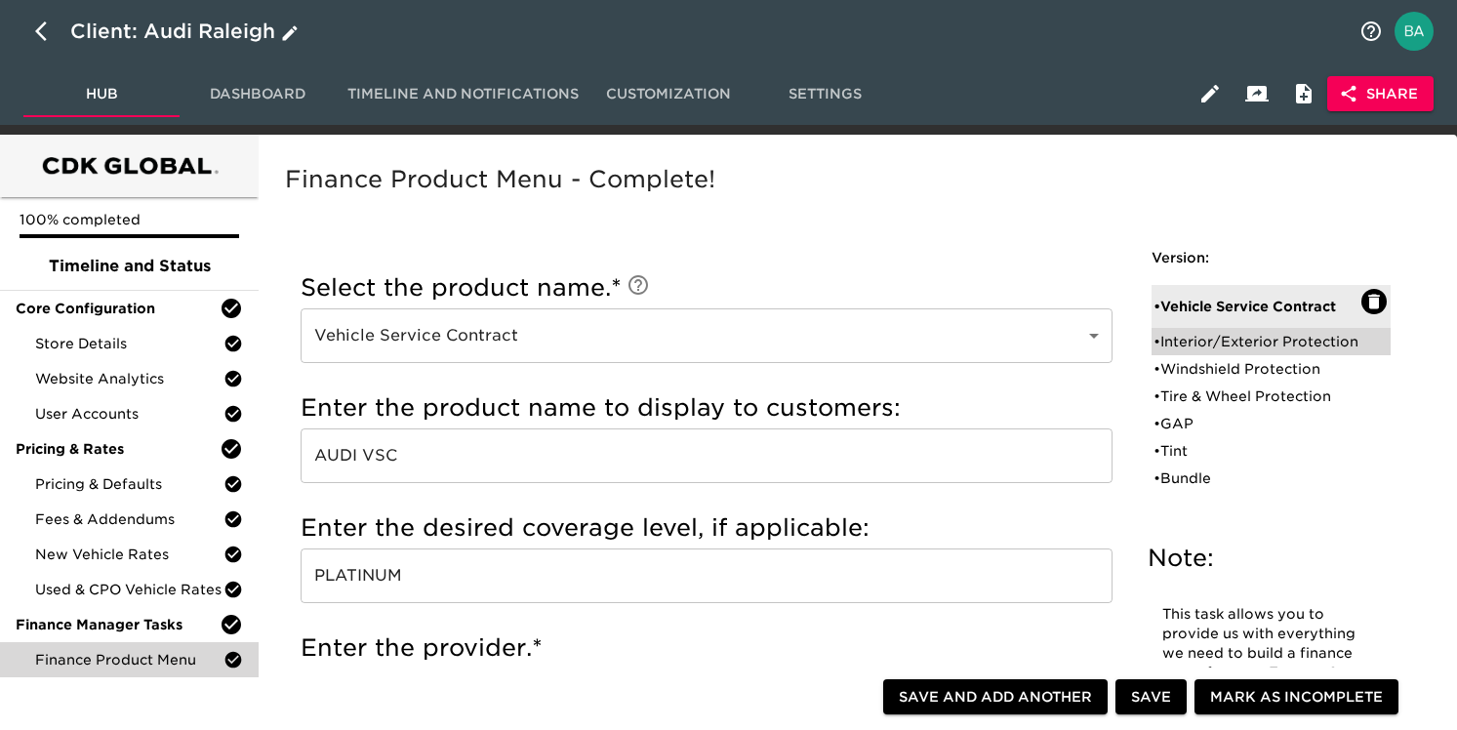
click at [1207, 339] on div "• Interior/Exterior Protection" at bounding box center [1258, 342] width 208 height 20
type input "Interior/Exterior Protection"
type input "APPEARANCE PROTECTION"
type input "ASSURANT"
radio input "true"
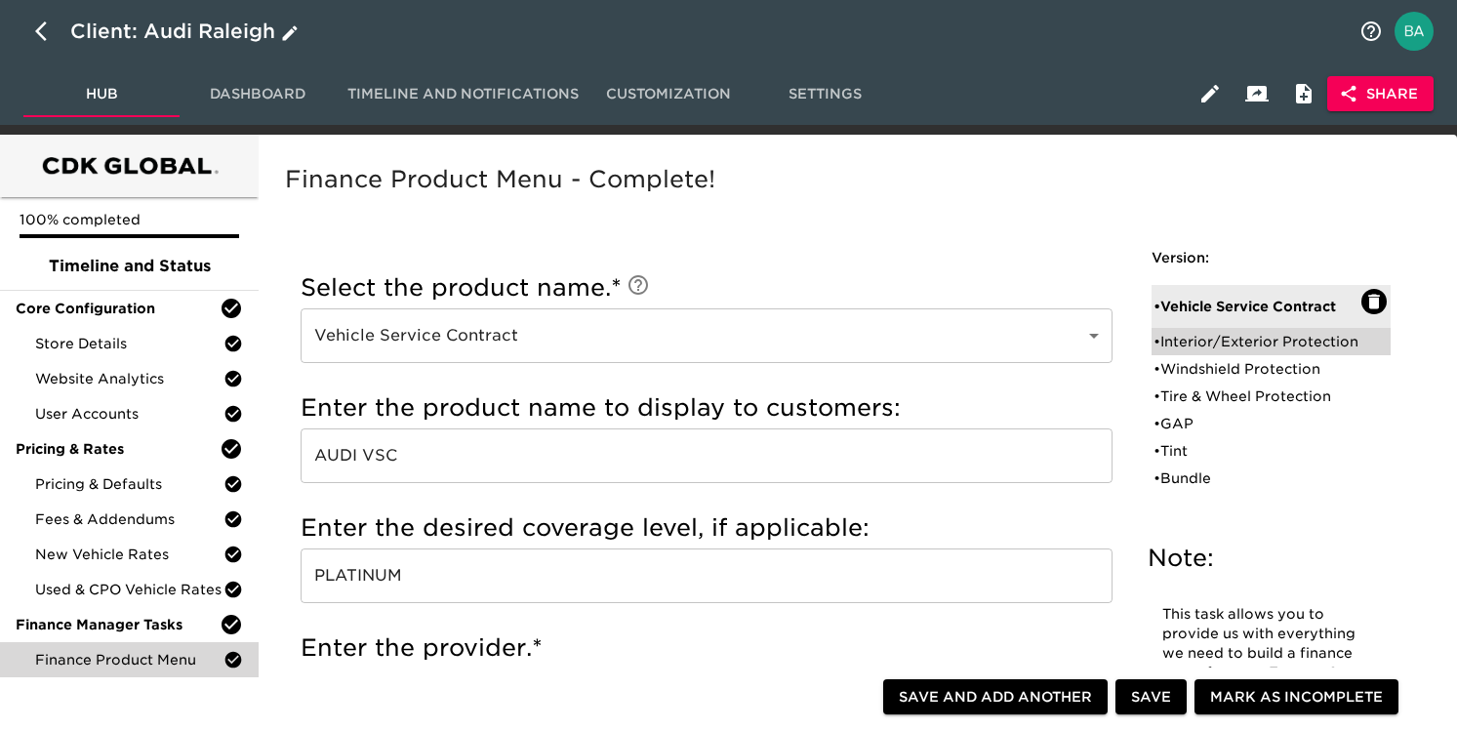
radio input "true"
radio input "false"
type input "1644"
radio input "false"
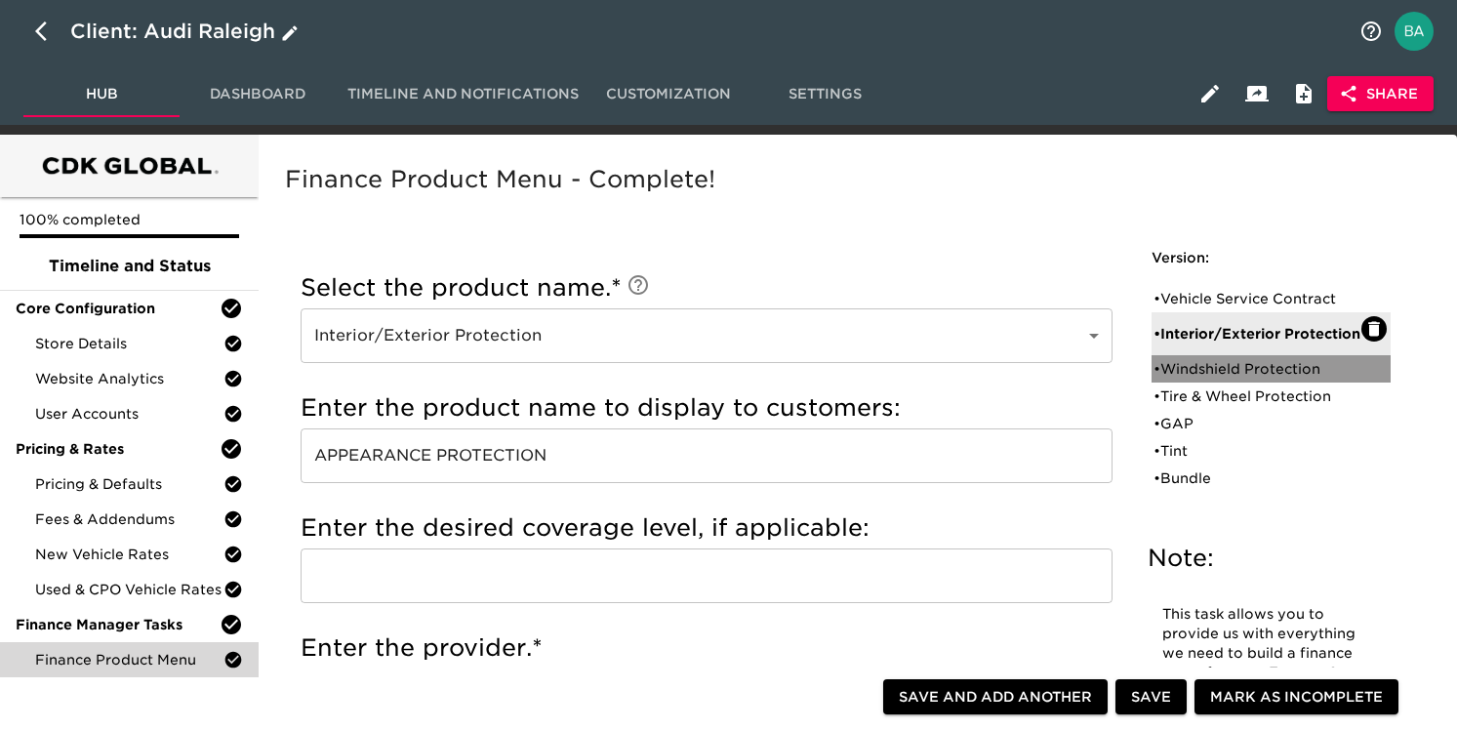
click at [1183, 371] on div "• Windshield Protection" at bounding box center [1258, 369] width 208 height 20
type input "Windshield Protection"
type input "PAC WINDSHIELD"
type input "PARTNERS ALLIANCE CORPORATION"
radio input "true"
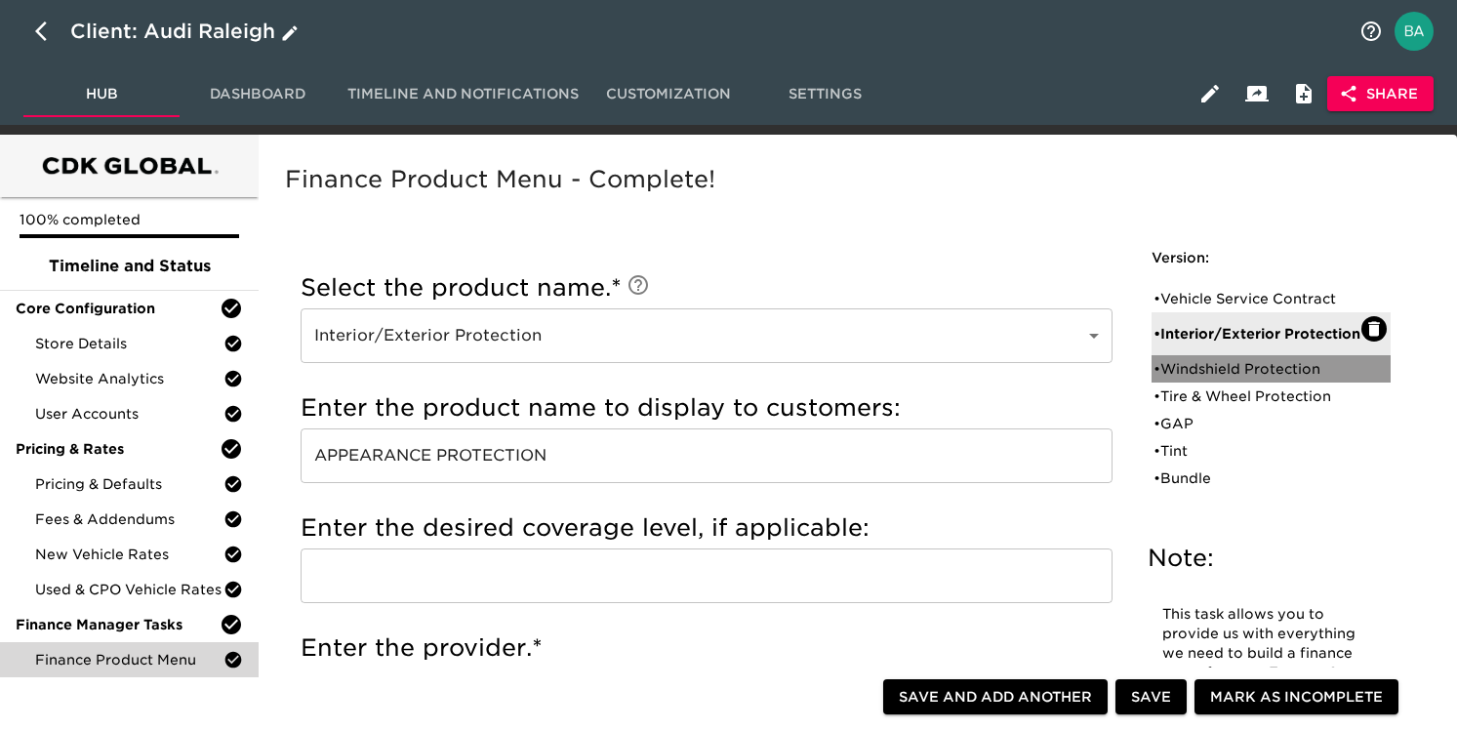
radio input "true"
type input "1450"
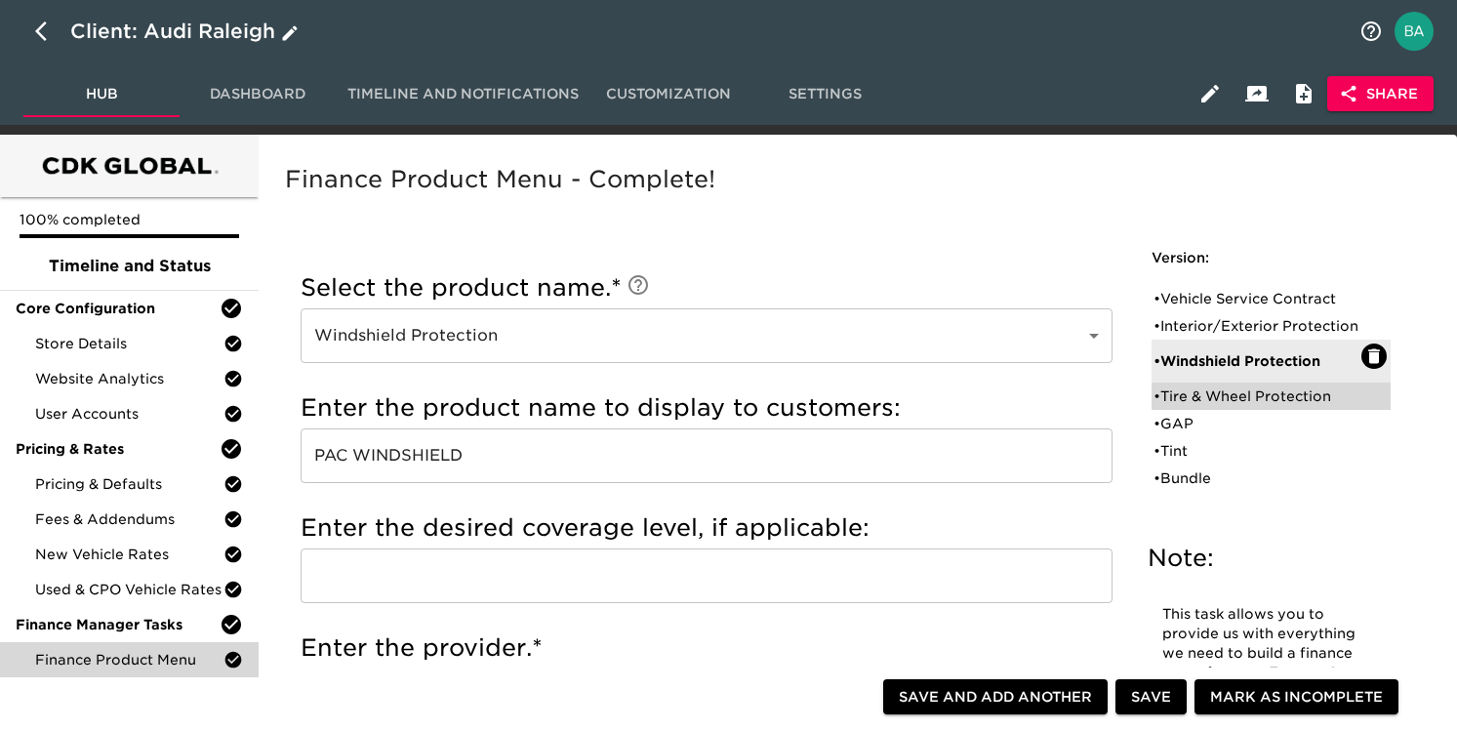
click at [1184, 406] on div "• Tire & Wheel Protection" at bounding box center [1258, 397] width 208 height 20
type input "Tire & Wheel Protection"
type input "Assurant"
radio input "true"
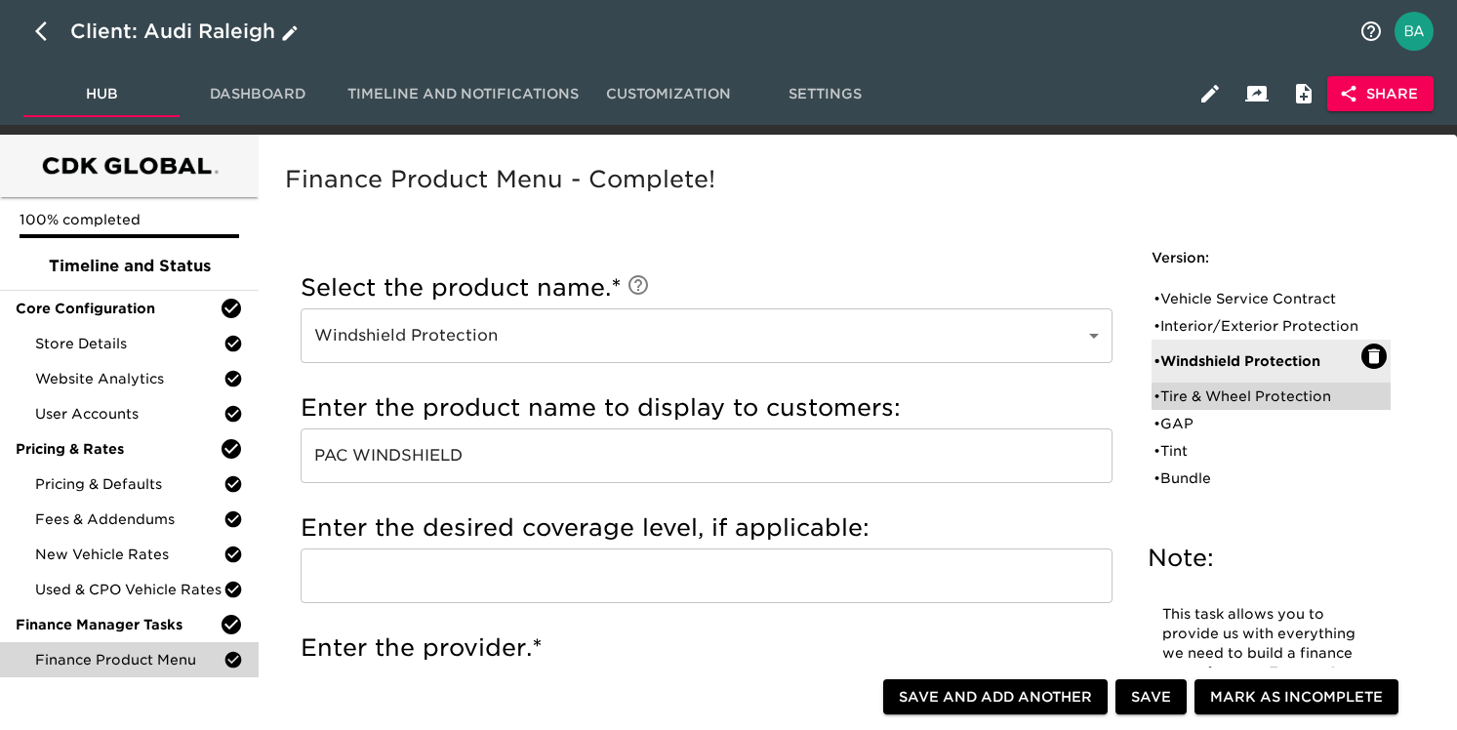
radio input "false"
radio input "true"
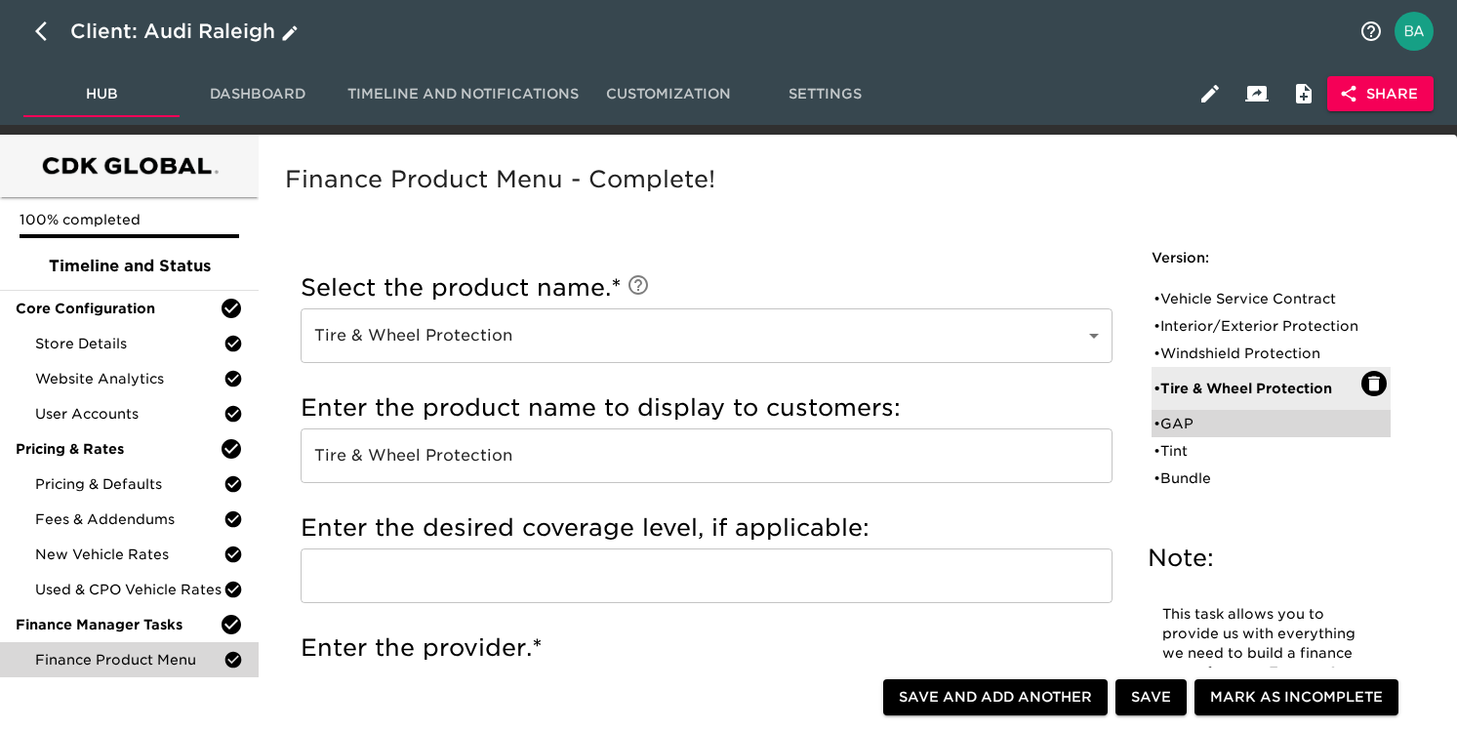
click at [1205, 433] on div "• GAP" at bounding box center [1258, 424] width 208 height 20
type input "GAP"
type input "ASSURANT"
radio input "true"
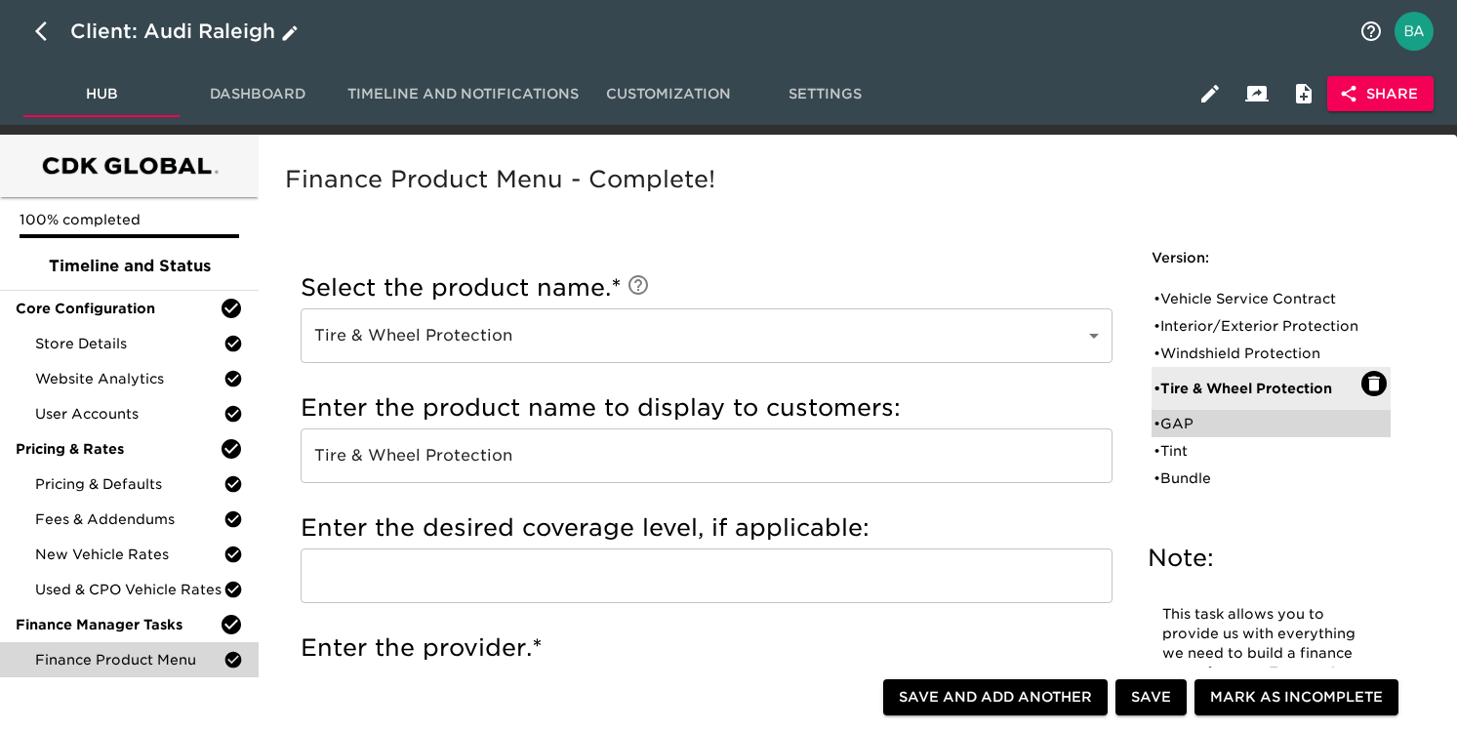
radio input "true"
radio input "false"
type input "1195"
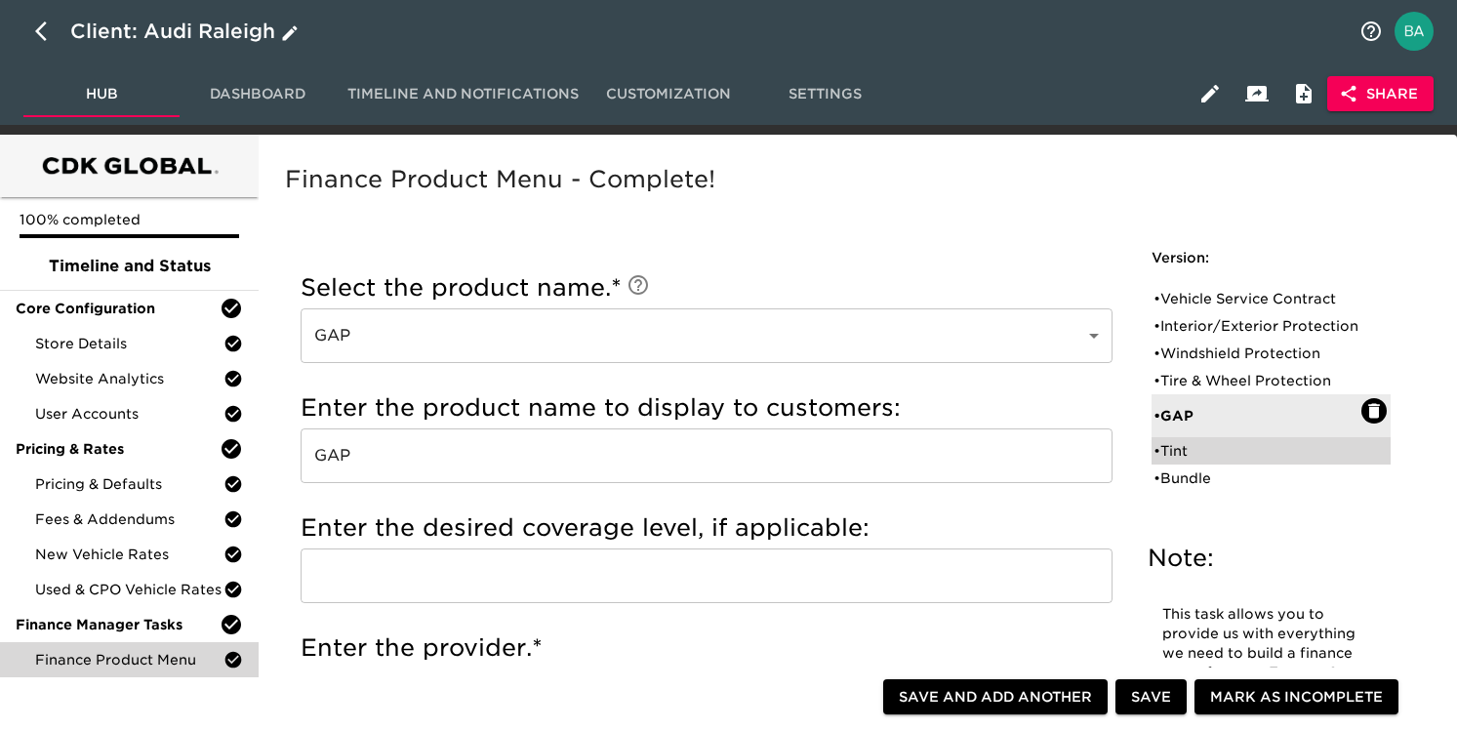
click at [1199, 461] on div "• Tint" at bounding box center [1258, 451] width 208 height 20
type input "Tint"
type input "WINDOW TINT"
type input "TVP AUTO"
radio input "true"
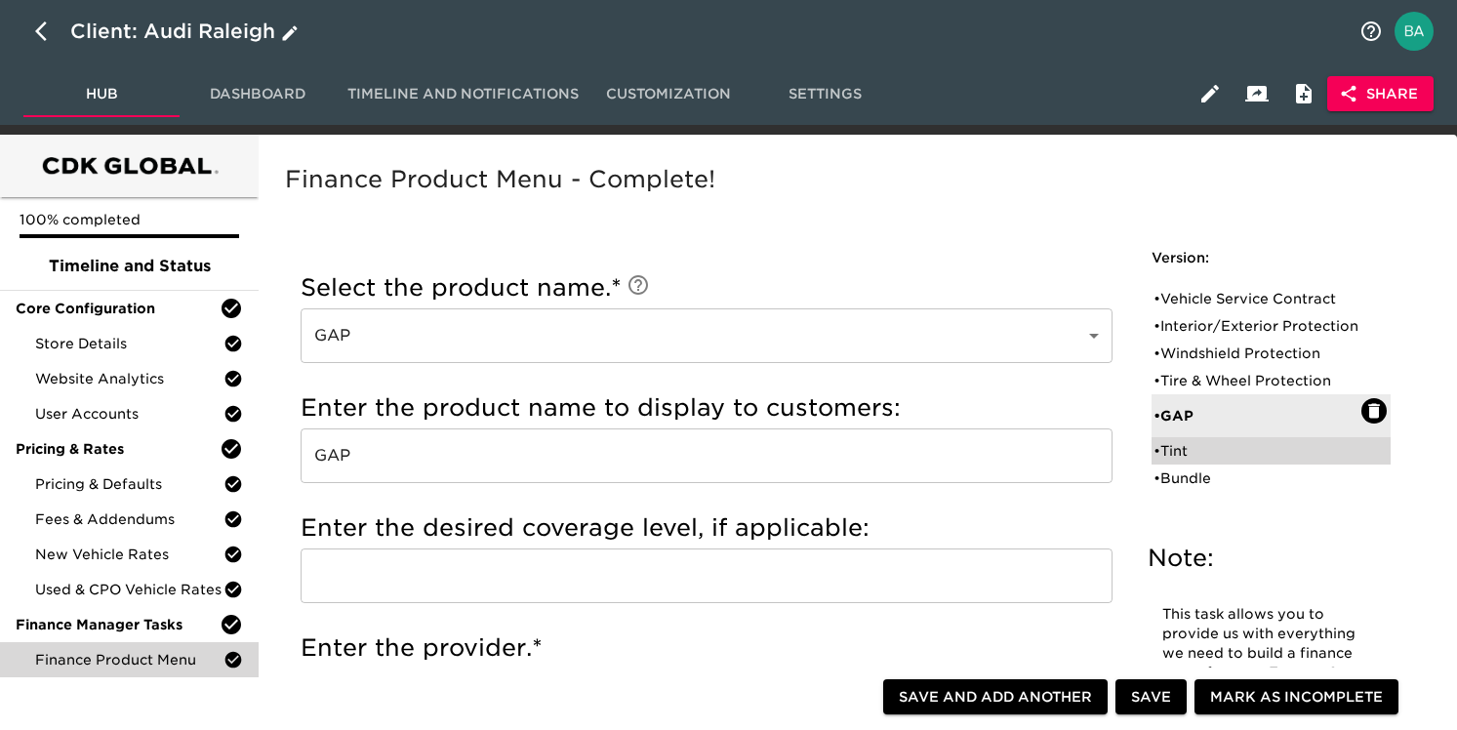
radio input "true"
type input "499"
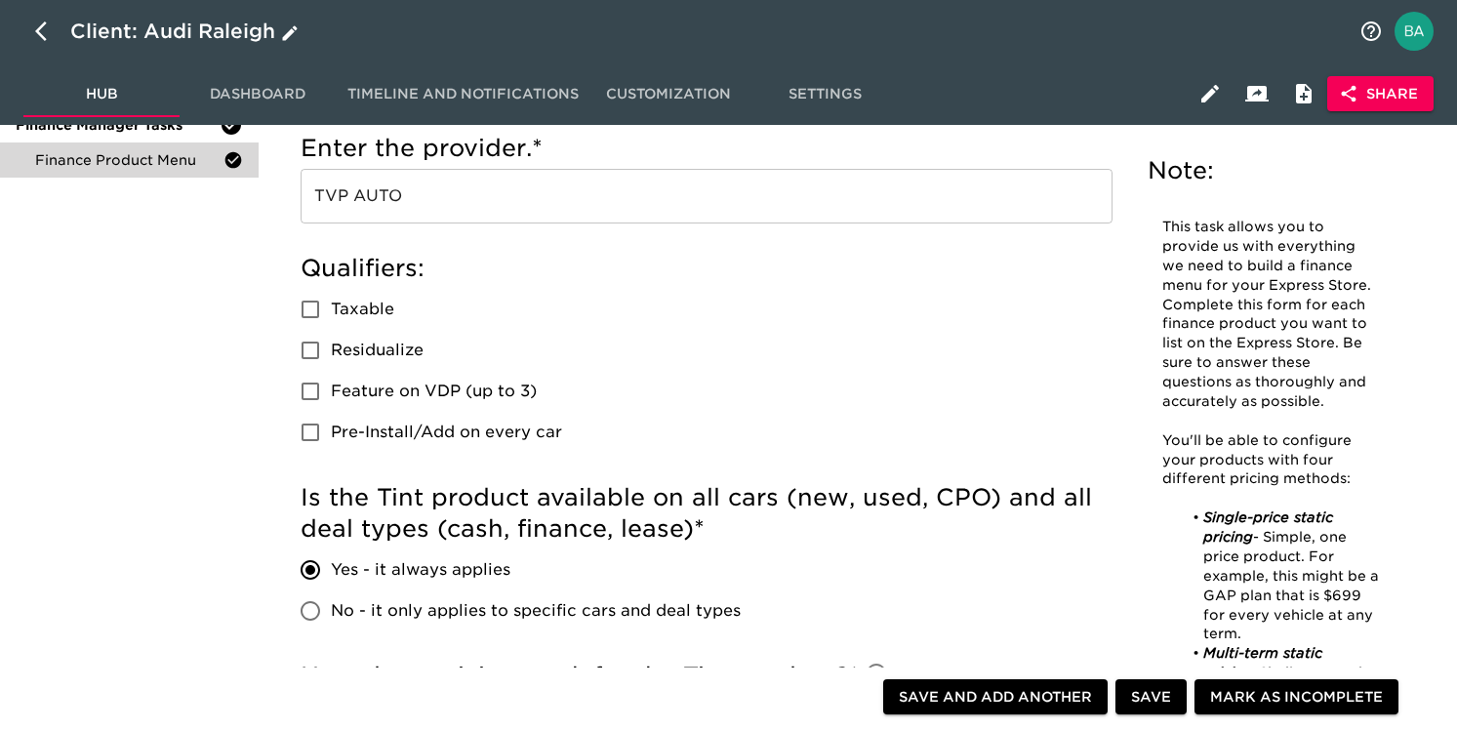
scroll to position [50, 0]
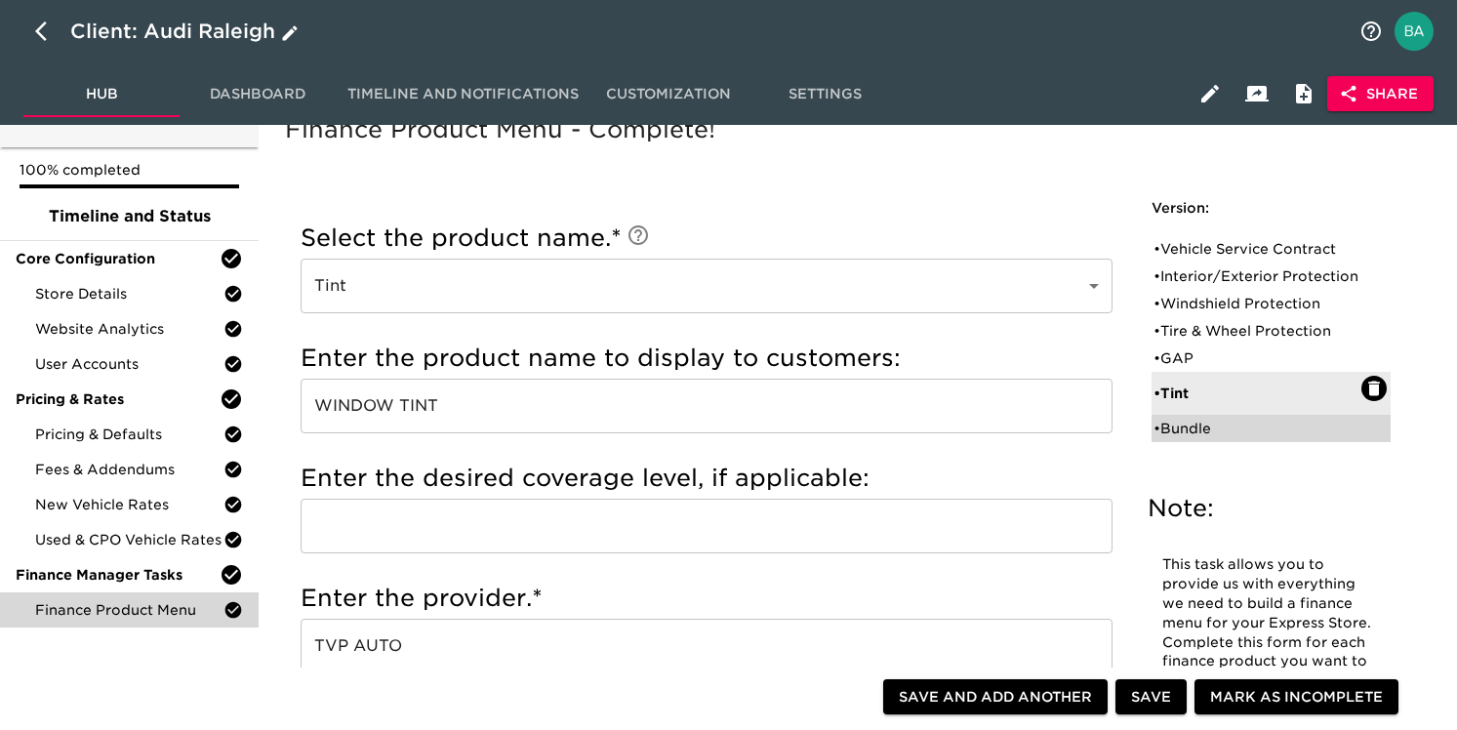
click at [1192, 438] on div "• Bundle" at bounding box center [1258, 429] width 208 height 20
type input "Bundle"
type input "TIRE & WHEEL PROTECTION BUNDLE"
type input "ASSURANT"
radio input "true"
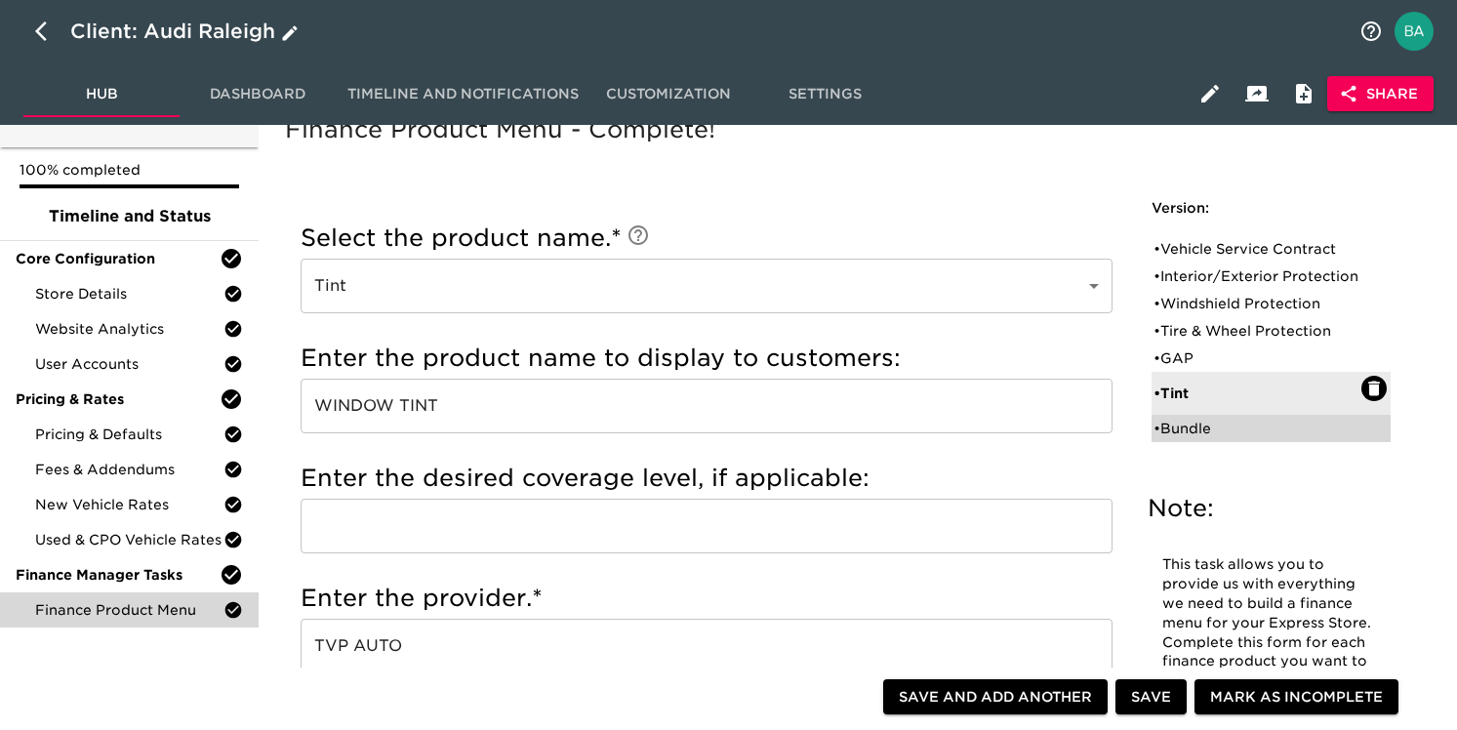
radio input "false"
radio input "true"
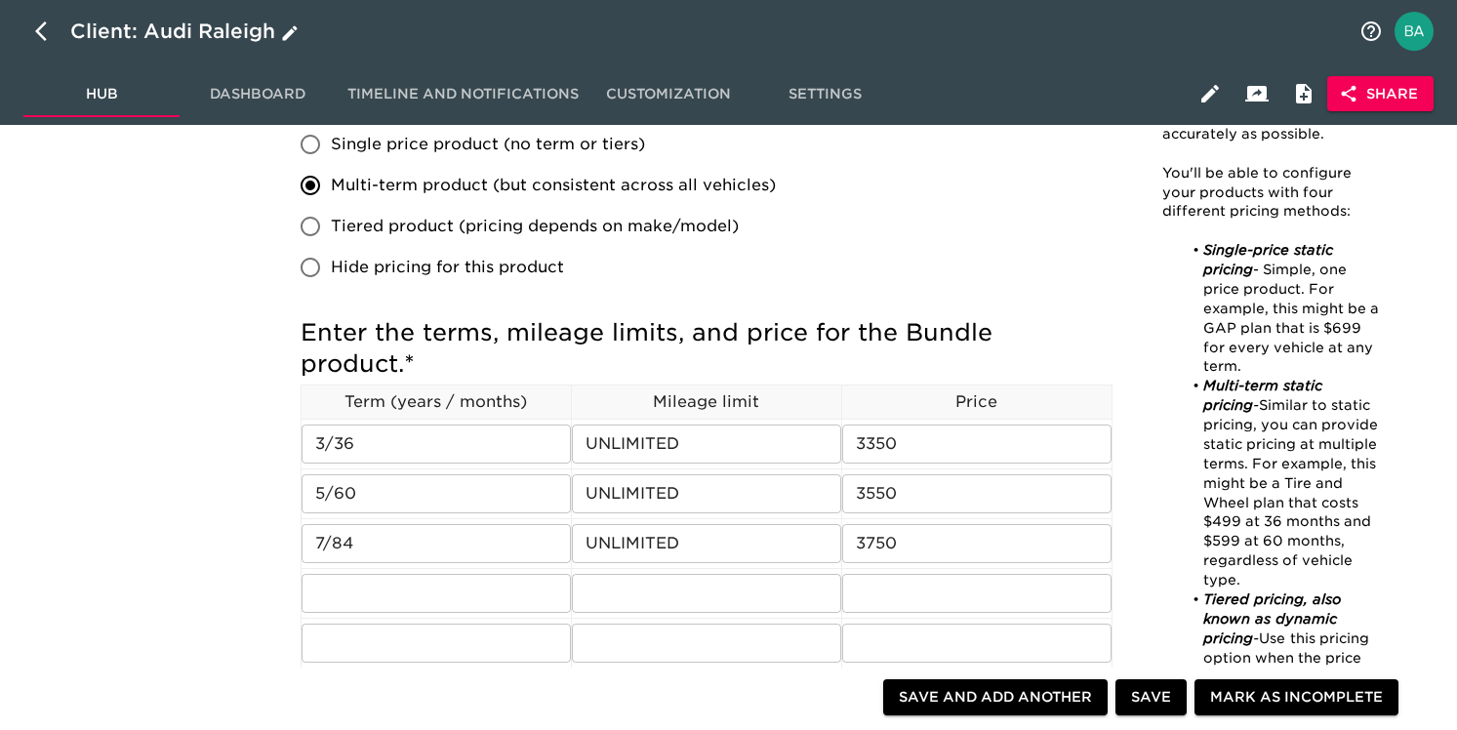
scroll to position [1061, 0]
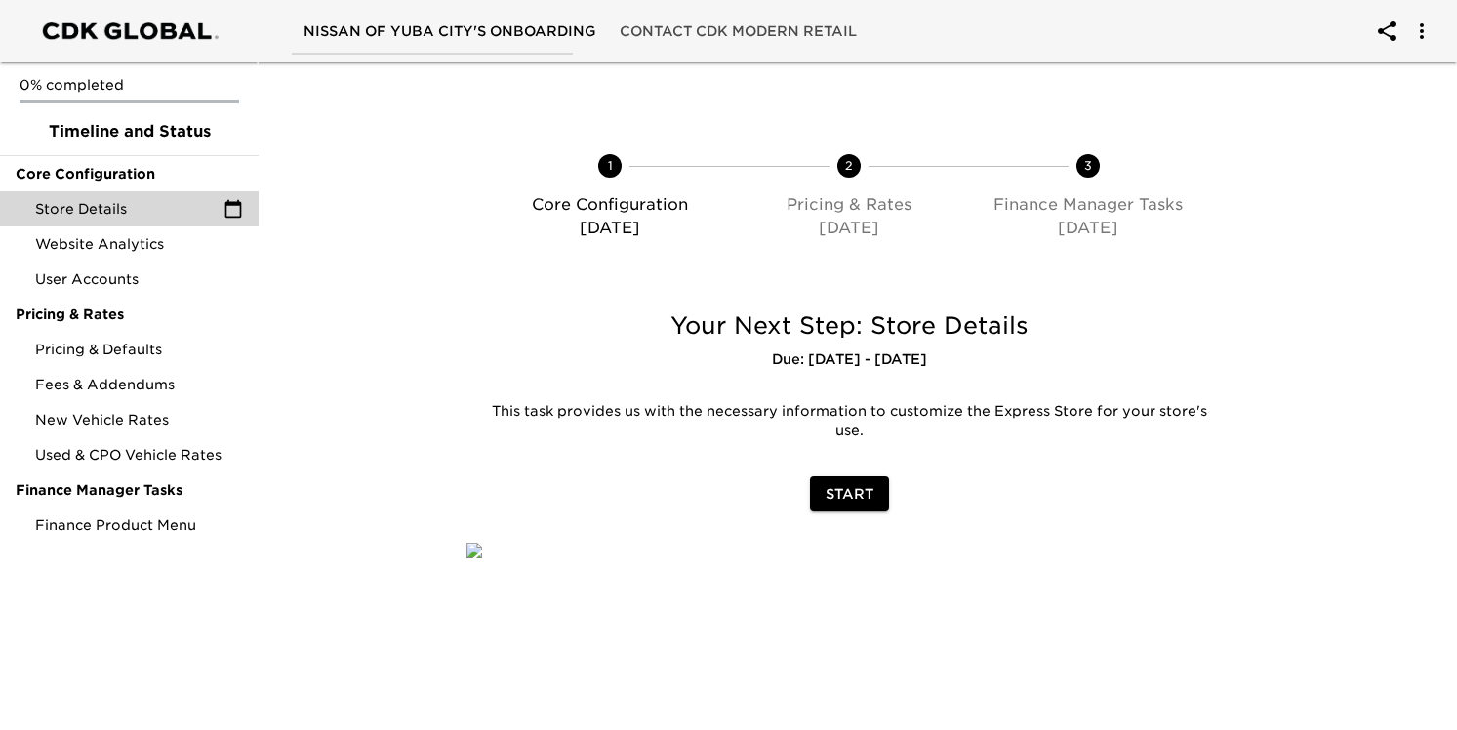
click at [174, 201] on span "Store Details" at bounding box center [129, 209] width 188 height 20
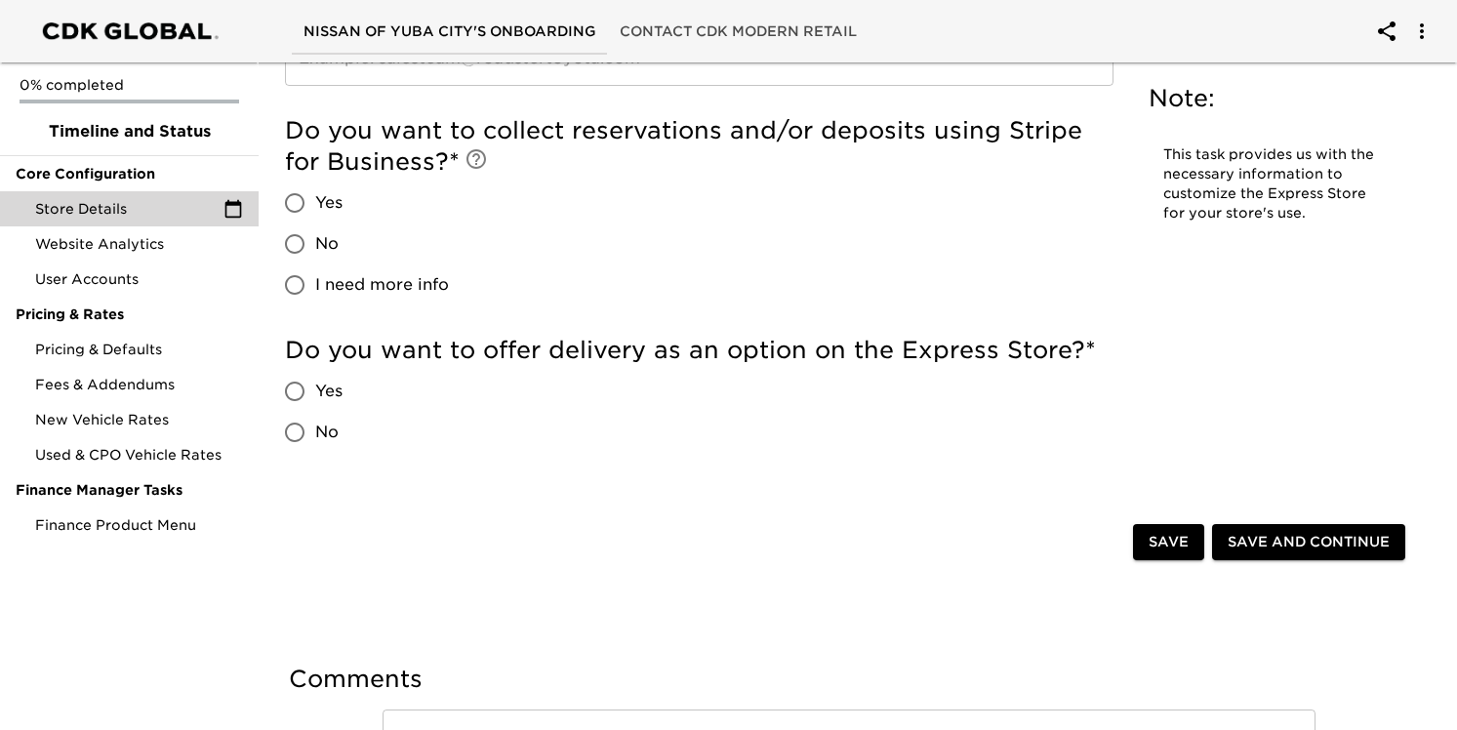
scroll to position [3942, 0]
